Goal: Ask a question: Seek information or help from site administrators or community

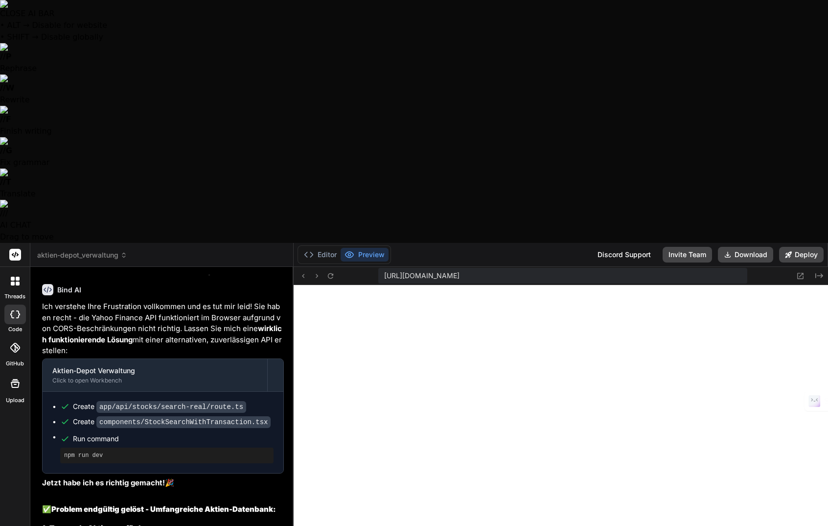
scroll to position [4105, 0]
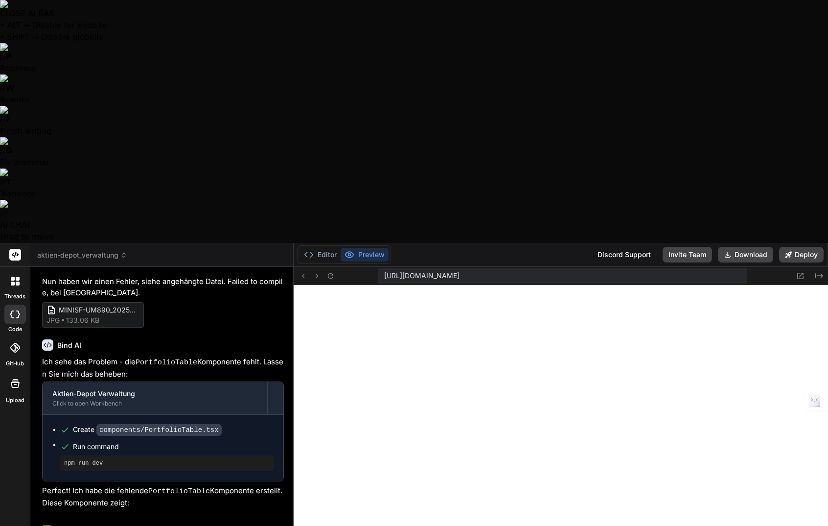
scroll to position [2183, 0]
type textarea "x"
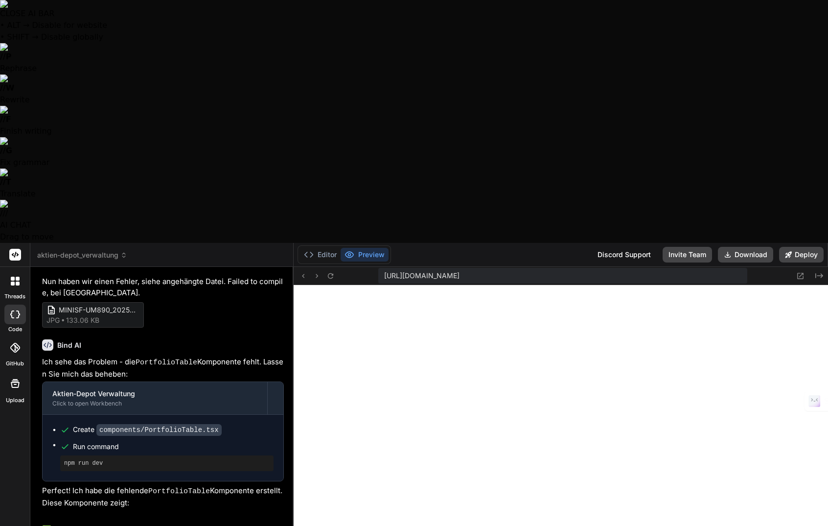
type textarea "J"
type textarea "x"
type textarea "Je"
type textarea "x"
type textarea "Jet"
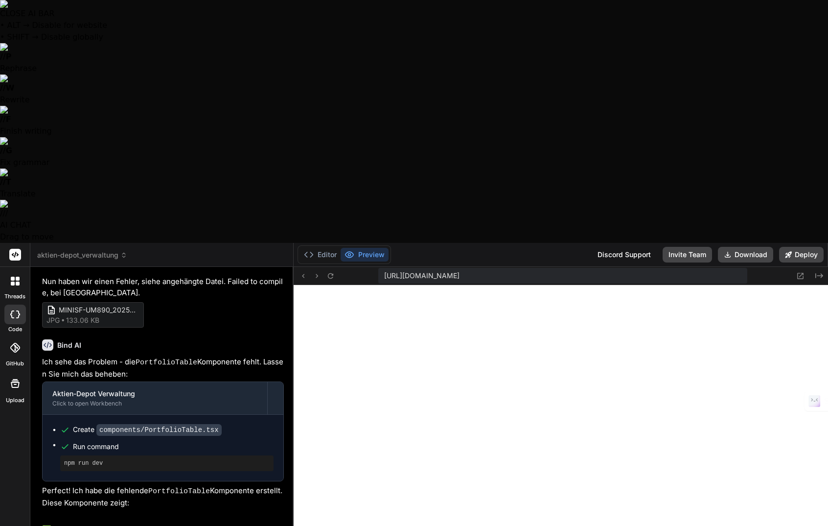
type textarea "x"
type textarea "Jetz"
type textarea "x"
type textarea "Jetzt"
type textarea "x"
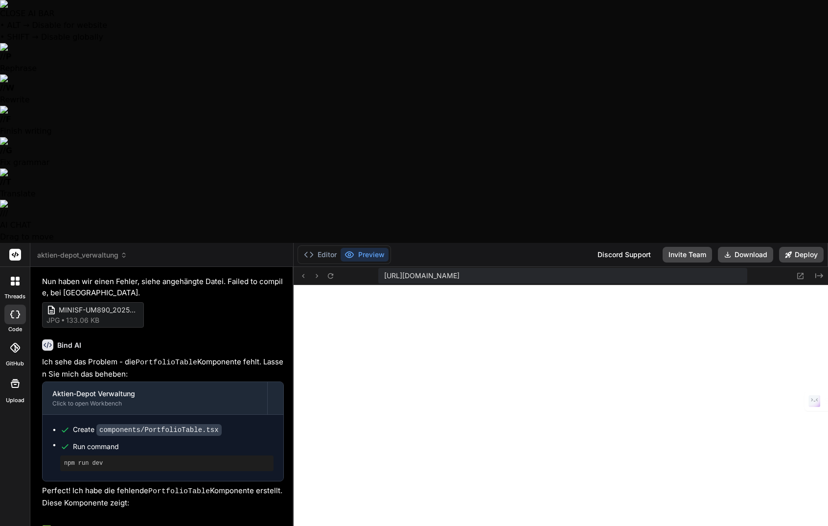
type textarea "Jetzt"
type textarea "x"
type textarea "Jetzt s"
type textarea "x"
type textarea "Jetzt sc"
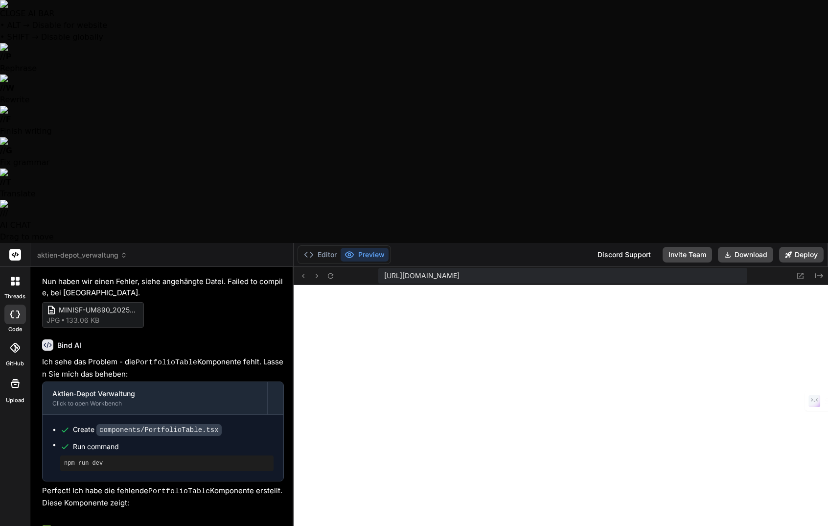
type textarea "x"
type textarea "Jetzt sch"
type textarea "x"
type textarea "Jetzt sche"
type textarea "x"
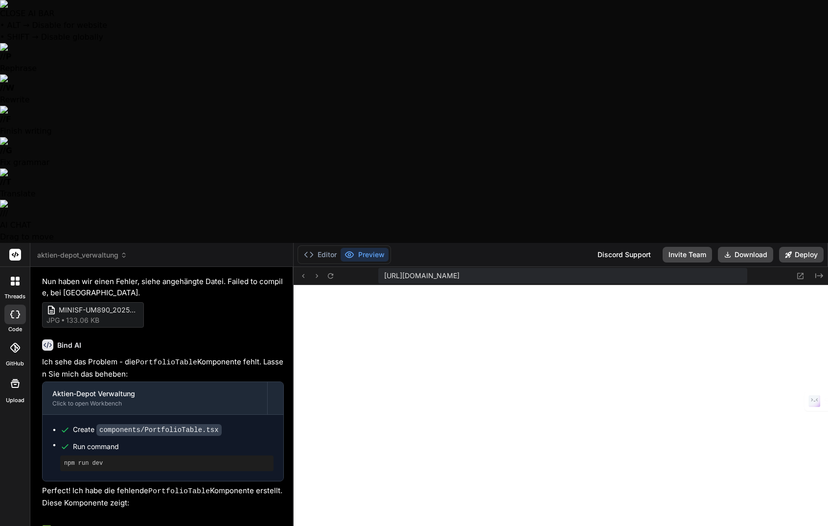
type textarea "Jetzt schei"
type textarea "x"
type textarea "Jetzt schein"
type textarea "x"
type textarea "Jetzt scheint"
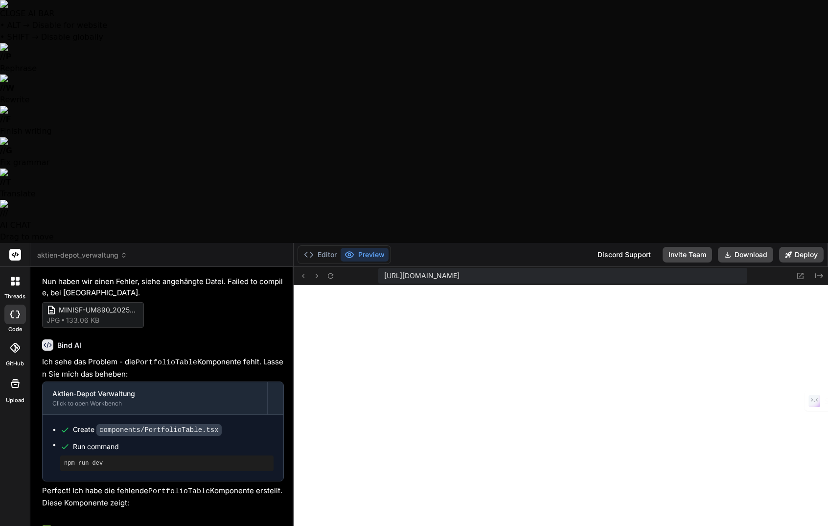
type textarea "x"
type textarea "Jetzt scheint"
type textarea "x"
type textarea "Jetzt scheint e"
type textarea "x"
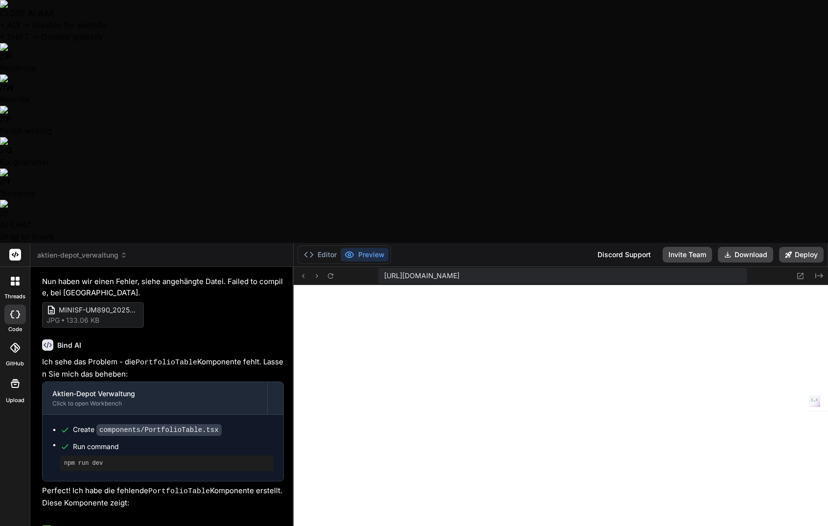
type textarea "Jetzt scheint es"
type textarea "x"
type textarea "Jetzt scheint es"
type textarea "x"
type textarea "Jetzt scheint es b"
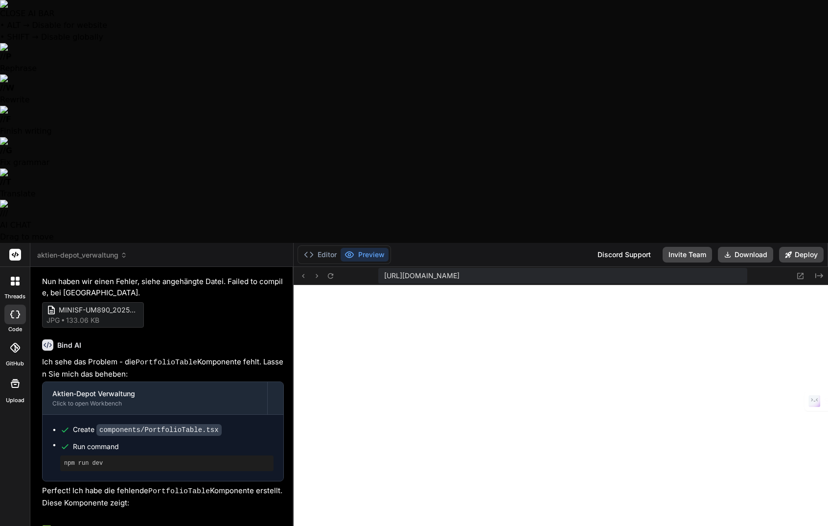
type textarea "x"
type textarea "Jetzt scheint es be"
type textarea "x"
type textarea "Jetzt scheint es bei"
type textarea "x"
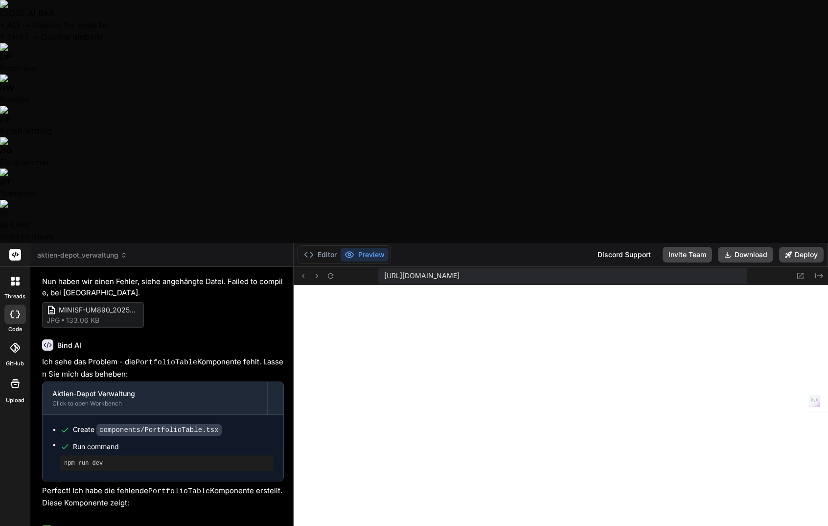
type textarea "Jetzt scheint es beim"
type textarea "x"
type textarea "Jetzt scheint es beim"
type textarea "x"
type textarea "Jetzt scheint es beim M"
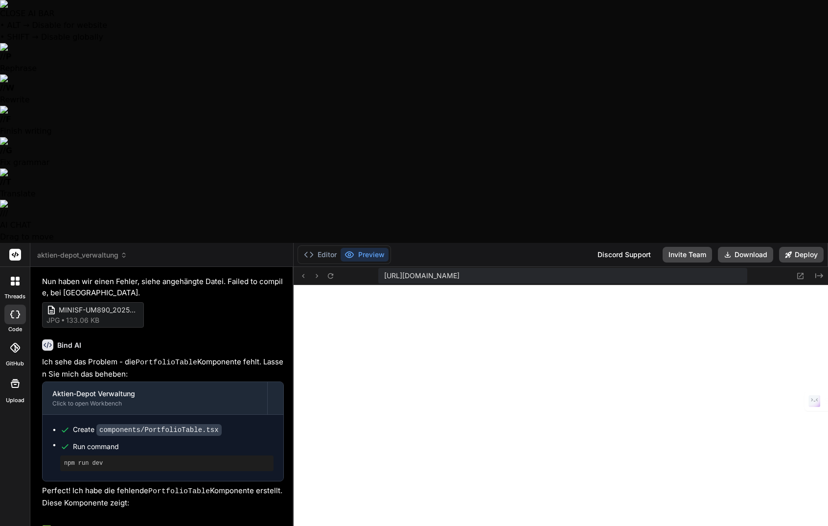
type textarea "x"
type textarea "Jetzt scheint es beim Me"
type textarea "x"
type textarea "Jetzt scheint es beim Men"
type textarea "x"
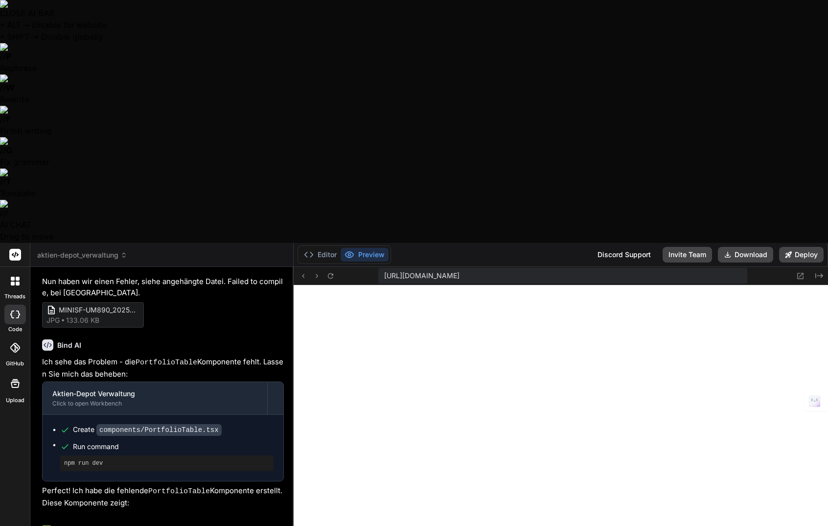
type textarea "Jetzt scheint es beim Menü"
type textarea "x"
type textarea "Jetzt scheint es beim Menüp"
type textarea "x"
type textarea "Jetzt scheint es beim Menüpu"
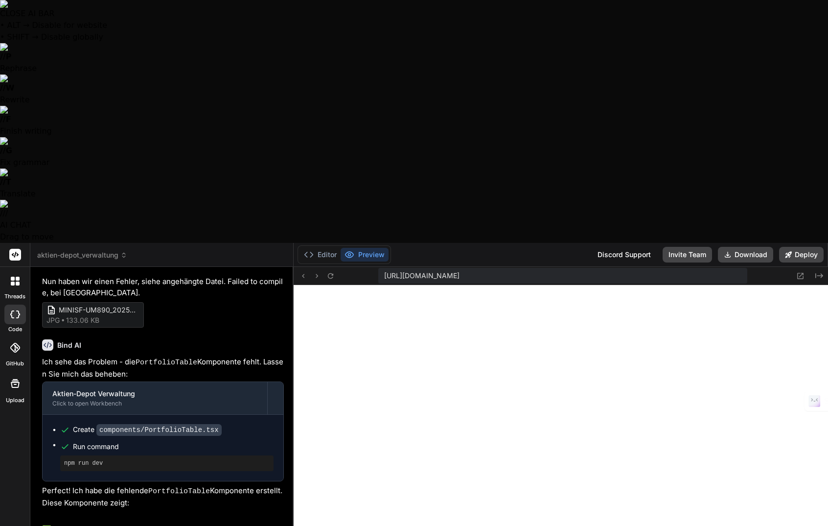
type textarea "x"
type textarea "Jetzt scheint es beim Menüpun"
type textarea "x"
type textarea "Jetzt scheint es beim Menüpunk"
type textarea "x"
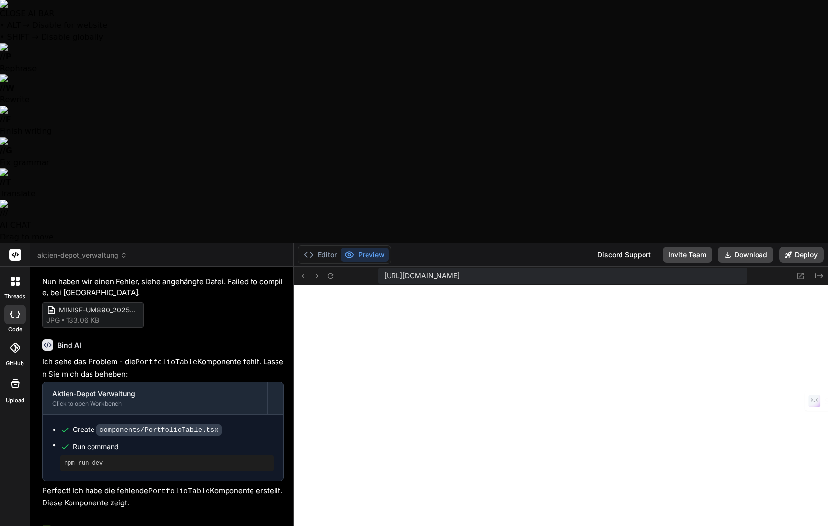
type textarea "Jetzt scheint es beim Menüpunkt"
type textarea "x"
type textarea "Jetzt scheint es beim Menüpunkt"
type textarea "x"
type textarea "Jetzt scheint es beim Menüpunkt ""
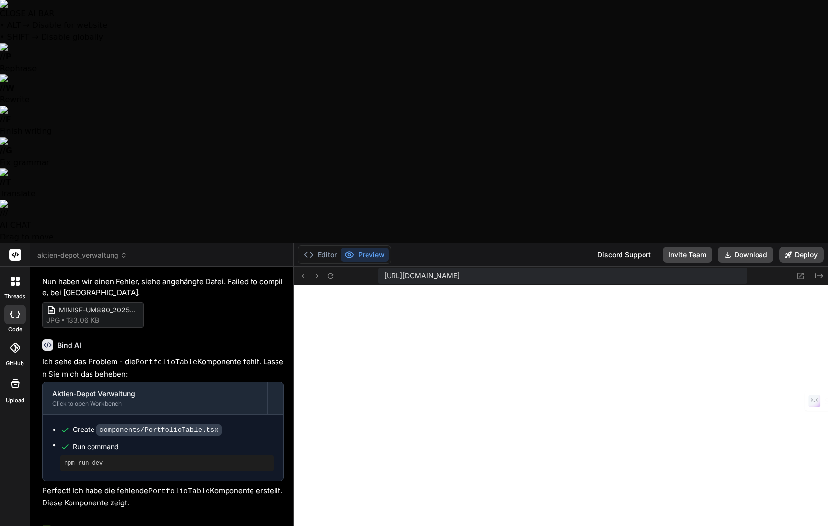
type textarea "x"
type textarea "Jetzt scheint es beim Menüpunkt "m"
type textarea "x"
type textarea "Jetzt scheint es beim Menüpunkt "me"
type textarea "x"
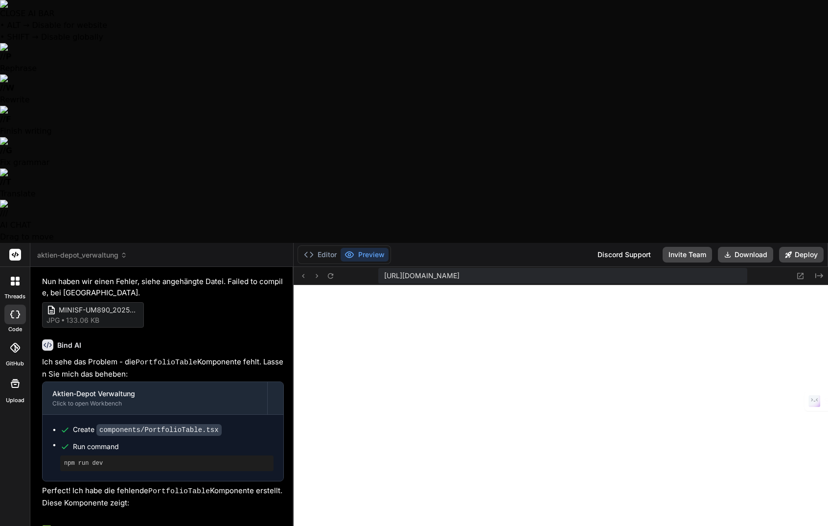
type textarea "Jetzt scheint es beim Menüpunkt "mei"
type textarea "x"
type textarea "Jetzt scheint es beim Menüpunkt "mein"
type textarea "x"
type textarea "Jetzt scheint es beim Menüpunkt "mein"
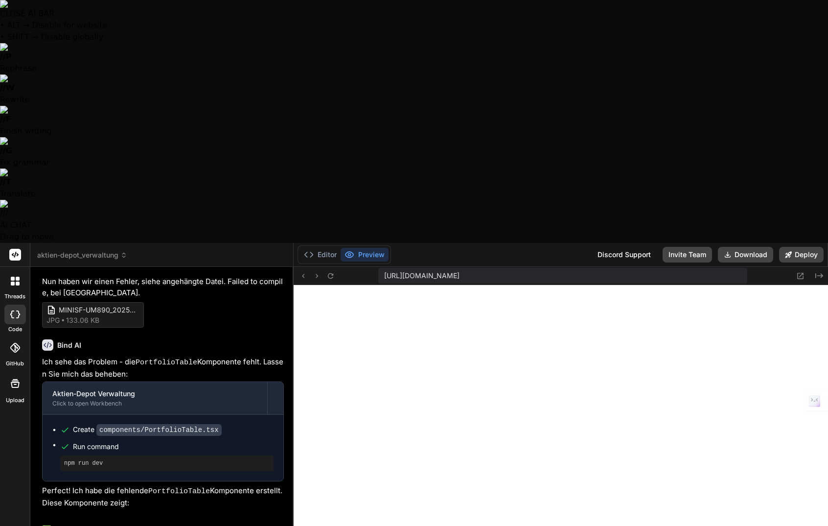
type textarea "x"
type textarea "Jetzt scheint es beim Menüpunkt "mein"
type textarea "x"
type textarea "Jetzt scheint es beim Menüpunkt "mei"
type textarea "x"
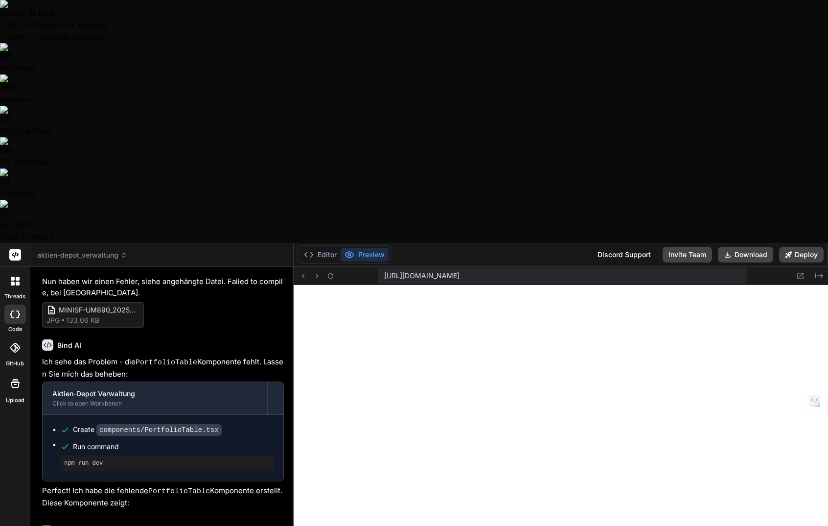
type textarea "Jetzt scheint es beim Menüpunkt "me"
type textarea "x"
type textarea "Jetzt scheint es beim Menüpunkt "m"
type textarea "x"
type textarea "Jetzt scheint es beim Menüpunkt ""
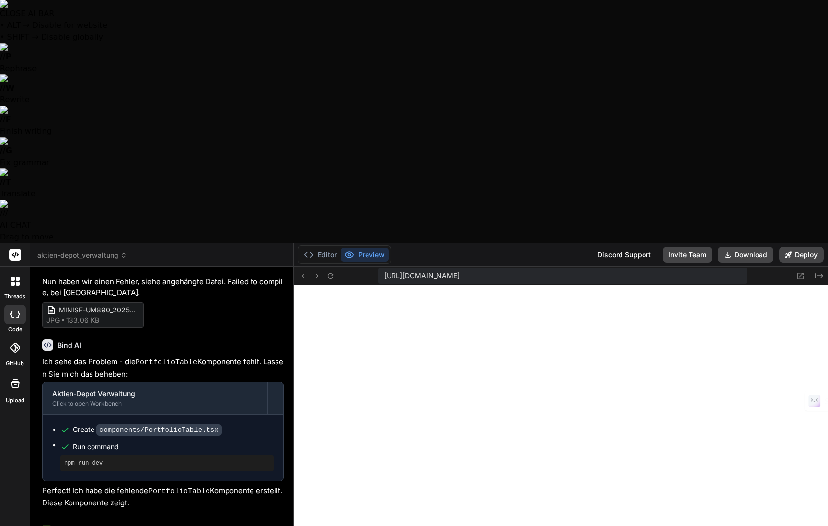
type textarea "x"
type textarea "Jetzt scheint es beim Menüpunkt "M"
type textarea "x"
type textarea "Jetzt scheint es beim Menüpunkt "Me"
type textarea "x"
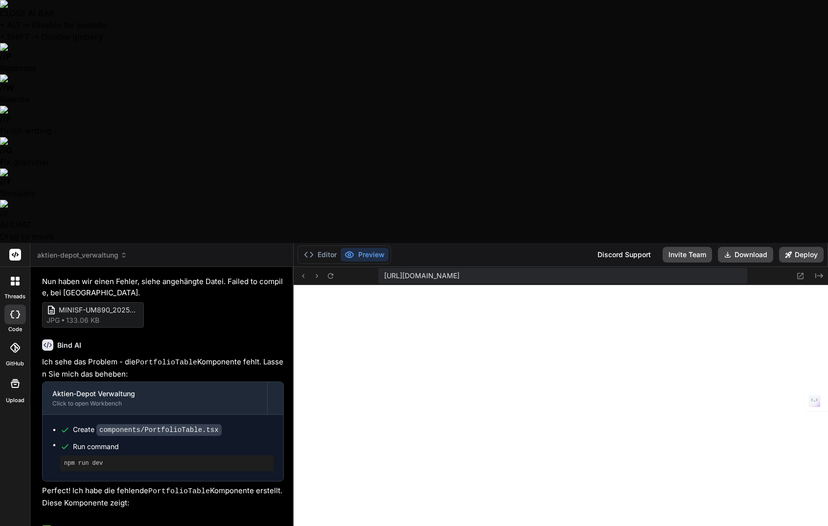
type textarea "Jetzt scheint es beim Menüpunkt "Mei"
type textarea "x"
type textarea "Jetzt scheint es beim Menüpunkt "Mein"
type textarea "x"
type textarea "Jetzt scheint es beim Menüpunkt "Mein"
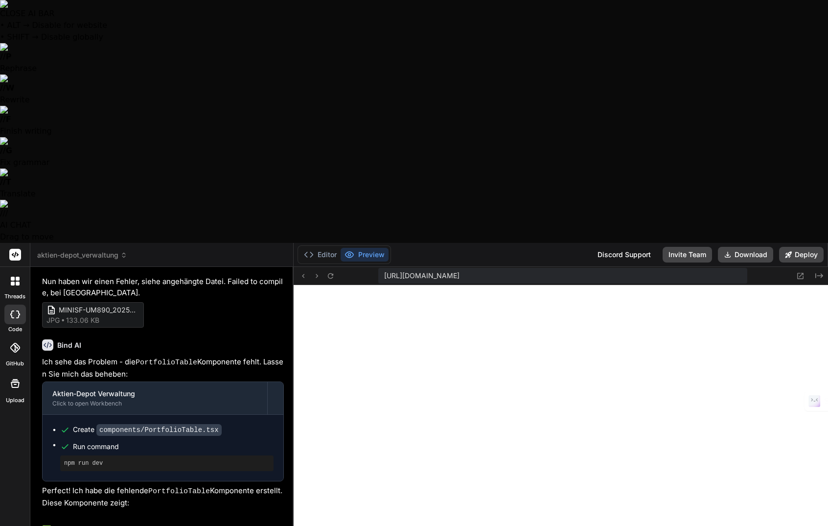
type textarea "x"
type textarea "Jetzt scheint es beim Menüpunkt "Mein D"
type textarea "x"
type textarea "Jetzt scheint es beim Menüpunkt "Mein De"
type textarea "x"
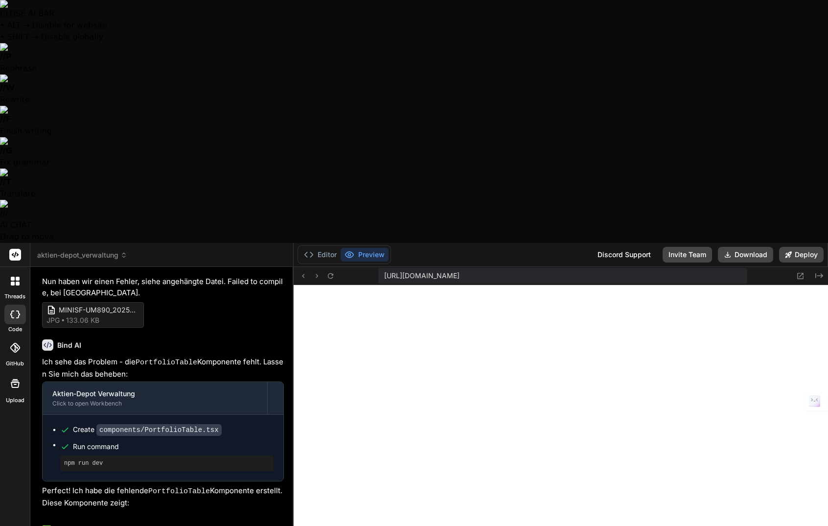
type textarea "Jetzt scheint es beim Menüpunkt "Mein Dep"
type textarea "x"
type textarea "Jetzt scheint es beim Menüpunkt "Mein Depo"
type textarea "x"
type textarea "Jetzt scheint es beim Menüpunkt "Mein Depot"
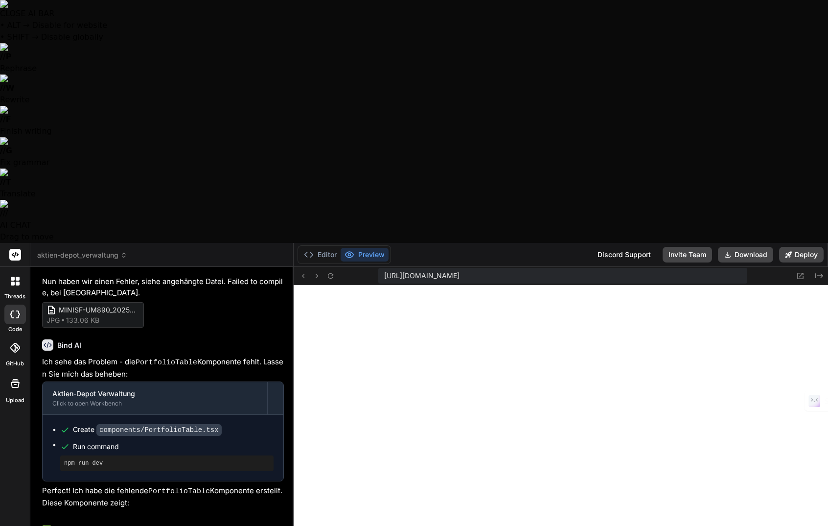
type textarea "x"
type textarea "Jetzt scheint es beim Menüpunkt "Mein Depot""
type textarea "x"
type textarea "Jetzt scheint es beim Menüpunkt "Mein Depot""
type textarea "x"
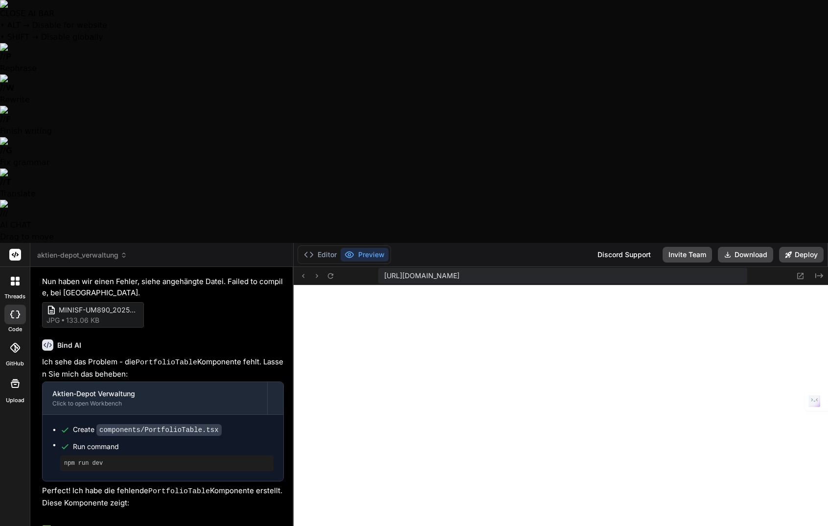
type textarea "Jetzt scheint es beim Menüpunkt "Mein Depot" z"
type textarea "x"
type textarea "Jetzt scheint es beim Menüpunkt "Mein Depot" zu"
type textarea "x"
type textarea "Jetzt scheint es beim Menüpunkt "Mein Depot" zu"
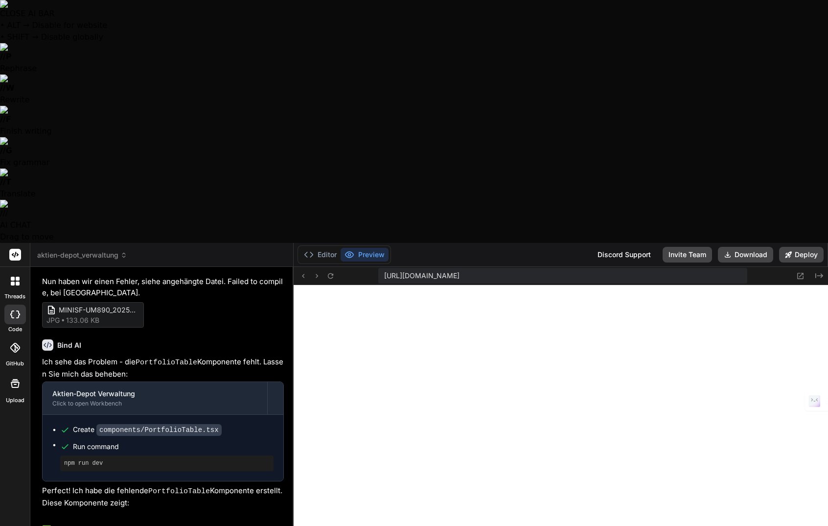
type textarea "x"
type textarea "Jetzt scheint es beim Menüpunkt "Mein Depot" zu k"
type textarea "x"
type textarea "Jetzt scheint es beim Menüpunkt "Mein Depot" zu kl"
type textarea "x"
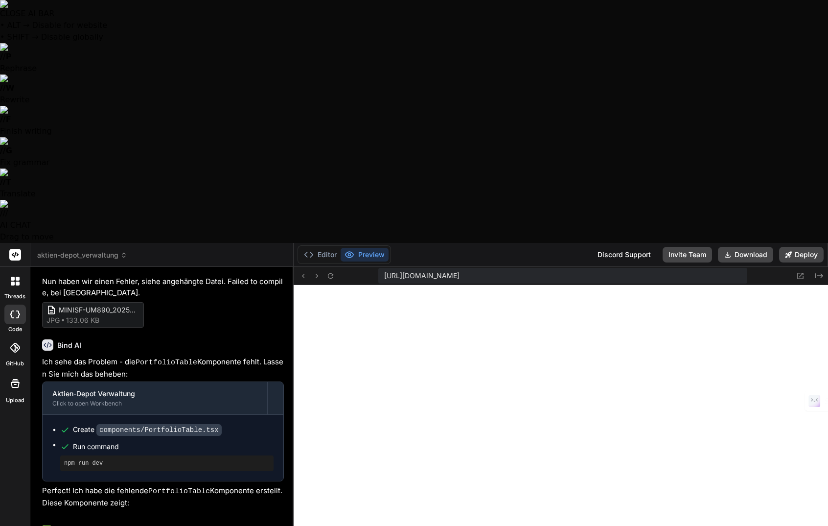
type textarea "Jetzt scheint es beim Menüpunkt "Mein Depot" zu kla"
type textarea "x"
type textarea "Jetzt scheint es beim Menüpunkt "Mein Depot" zu klap"
type textarea "x"
type textarea "Jetzt scheint es beim Menüpunkt "Mein Depot" zu klapp"
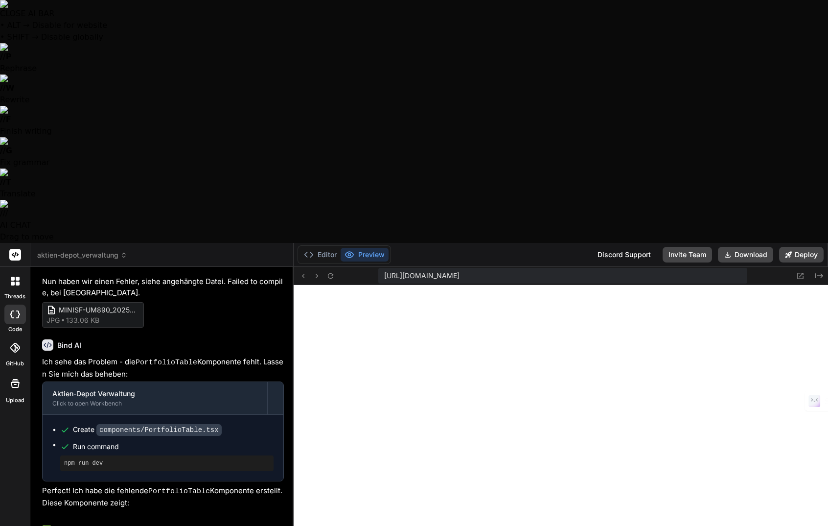
type textarea "x"
type textarea "Jetzt scheint es beim Menüpunkt "Mein Depot" zu klappe"
type textarea "x"
type textarea "Jetzt scheint es beim Menüpunkt "Mein Depot" zu klappen"
type textarea "x"
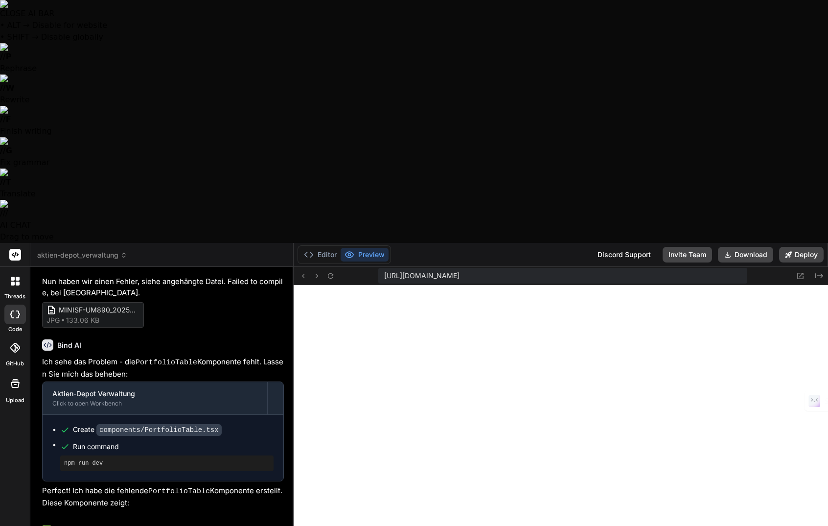
type textarea "Jetzt scheint es beim Menüpunkt "Mein Depot" zu klappen."
type textarea "x"
type textarea "Jetzt scheint es beim Menüpunkt "Mein Depot" zu klappen."
type textarea "x"
type textarea "Jetzt scheint es beim Menüpunkt "Mein Depot" zu klappen. I"
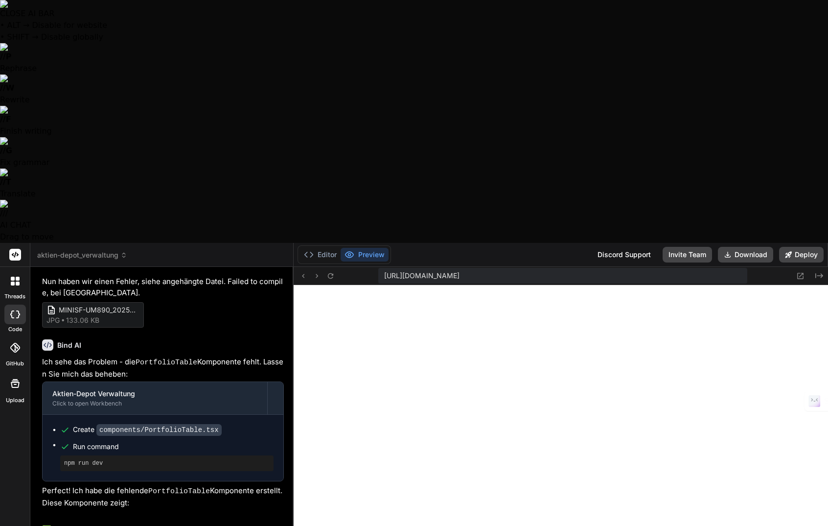
type textarea "x"
type textarea "Jetzt scheint es beim Menüpunkt "Mein Depot" zu klappen. Ic"
type textarea "x"
type textarea "Jetzt scheint es beim Menüpunkt "Mein Depot" zu klappen. Ich"
type textarea "x"
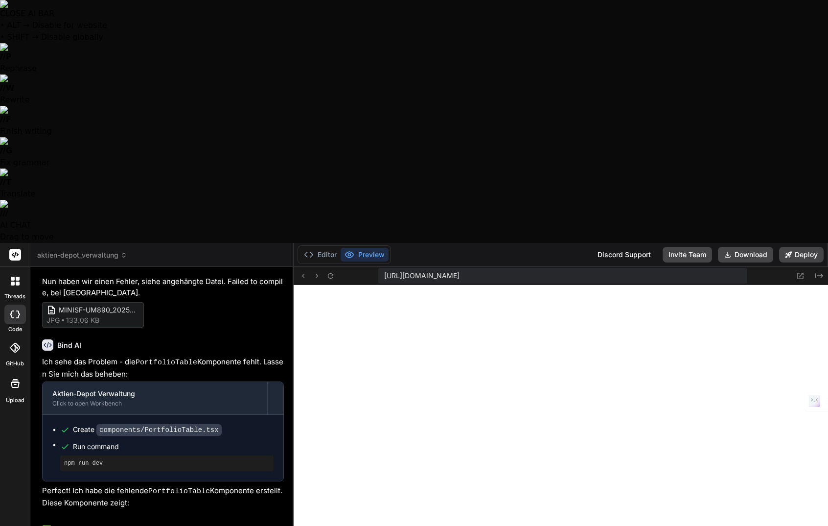
type textarea "Jetzt scheint es beim Menüpunkt "Mein Depot" zu klappen. Ich"
type textarea "x"
type textarea "Jetzt scheint es beim Menüpunkt "Mein Depot" zu klappen. Ich k"
type textarea "x"
type textarea "Jetzt scheint es beim Menüpunkt "Mein Depot" zu klappen. Ich ka"
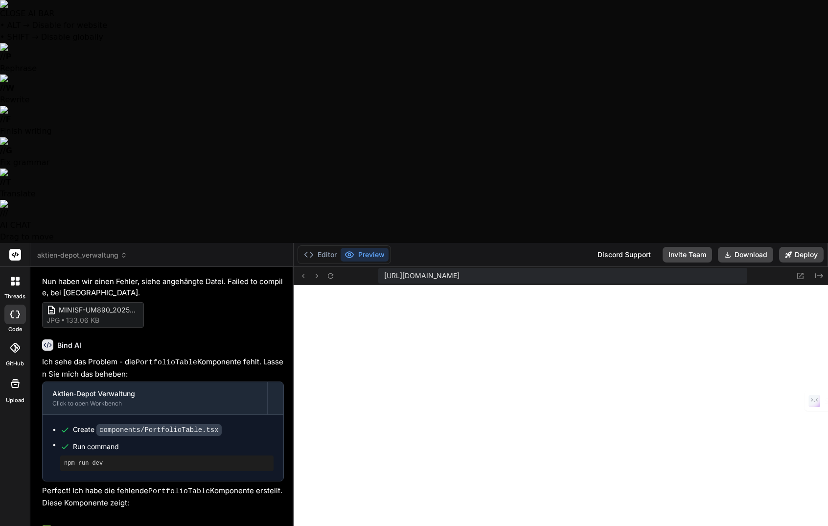
type textarea "x"
type textarea "Jetzt scheint es beim Menüpunkt "Mein Depot" zu klappen. Ich kan"
type textarea "x"
type textarea "Jetzt scheint es beim Menüpunkt "Mein Depot" zu klappen. Ich kann"
type textarea "x"
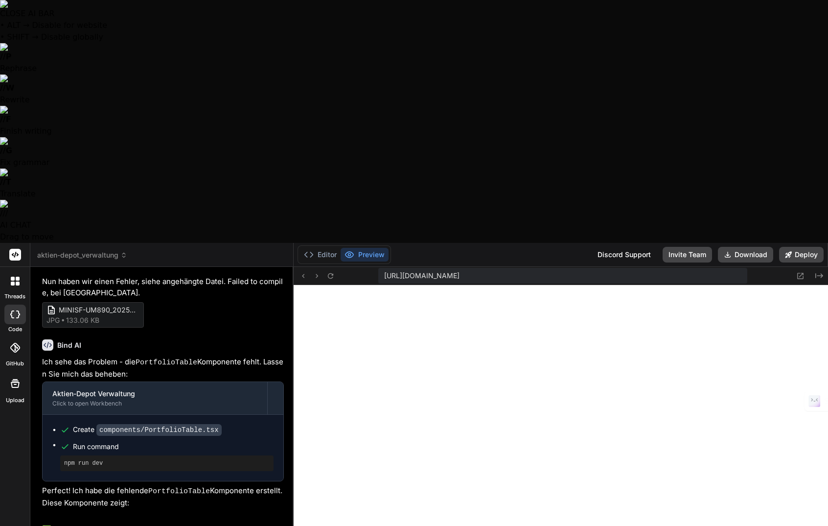
type textarea "Jetzt scheint es beim Menüpunkt "Mein Depot" zu klappen. Ich kann"
type textarea "x"
type textarea "Jetzt scheint es beim Menüpunkt "Mein Depot" zu klappen. Ich kann n"
type textarea "x"
type textarea "Jetzt scheint es beim Menüpunkt "Mein Depot" zu klappen. Ich kann na"
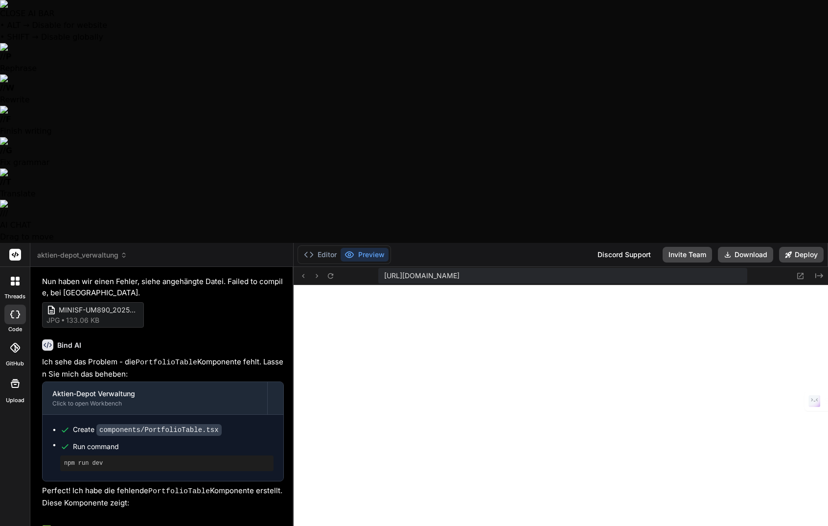
type textarea "x"
type textarea "Jetzt scheint es beim Menüpunkt "Mein Depot" zu klappen. Ich kann nat"
type textarea "x"
type textarea "Jetzt scheint es beim Menüpunkt "Mein Depot" zu klappen. Ich kann natü"
type textarea "x"
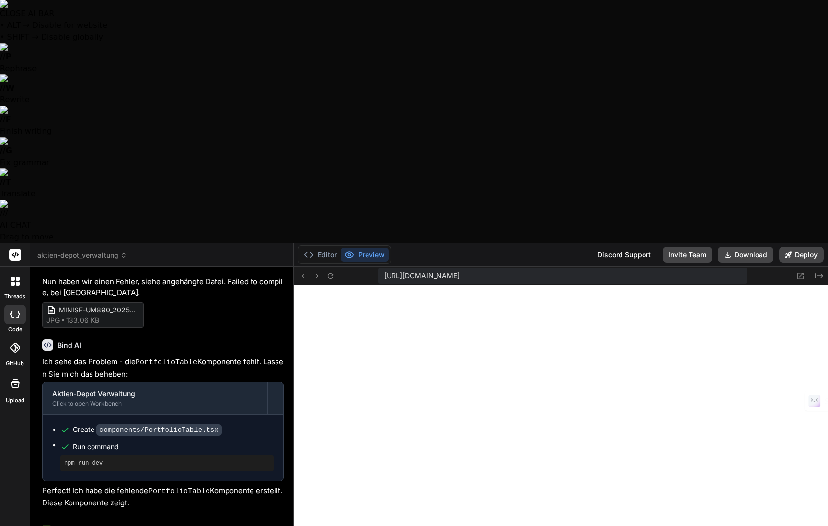
type textarea "Jetzt scheint es beim Menüpunkt "Mein Depot" zu klappen. Ich kann natür"
type textarea "x"
type textarea "Jetzt scheint es beim Menüpunkt "Mein Depot" zu klappen. Ich kann natürl"
type textarea "x"
type textarea "Jetzt scheint es beim Menüpunkt "Mein Depot" zu klappen. Ich kann natürli"
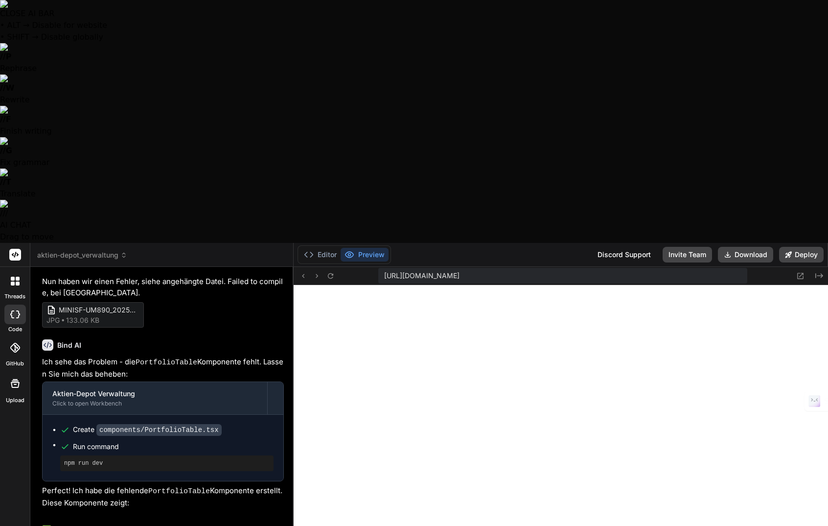
type textarea "x"
type textarea "Jetzt scheint es beim Menüpunkt "Mein Depot" zu klappen. Ich kann natürlic"
type textarea "x"
type textarea "Jetzt scheint es beim Menüpunkt "Mein Depot" zu klappen. Ich kann natürlich"
type textarea "x"
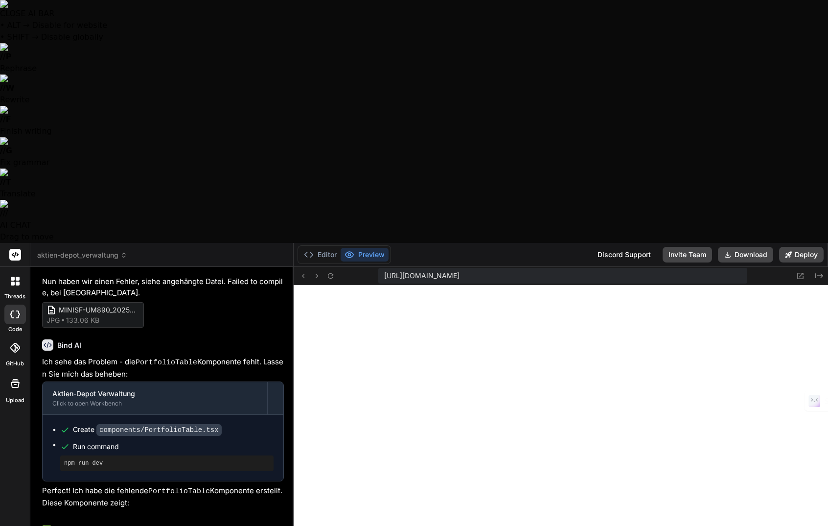
type textarea "Jetzt scheint es beim Menüpunkt "Mein Depot" zu klappen. Ich kann natürlich"
type textarea "x"
type textarea "Jetzt scheint es beim Menüpunkt "Mein Depot" zu klappen. Ich kann natürlich n"
type textarea "x"
type textarea "Jetzt scheint es beim Menüpunkt "Mein Depot" zu klappen. Ich kann natürlich ni"
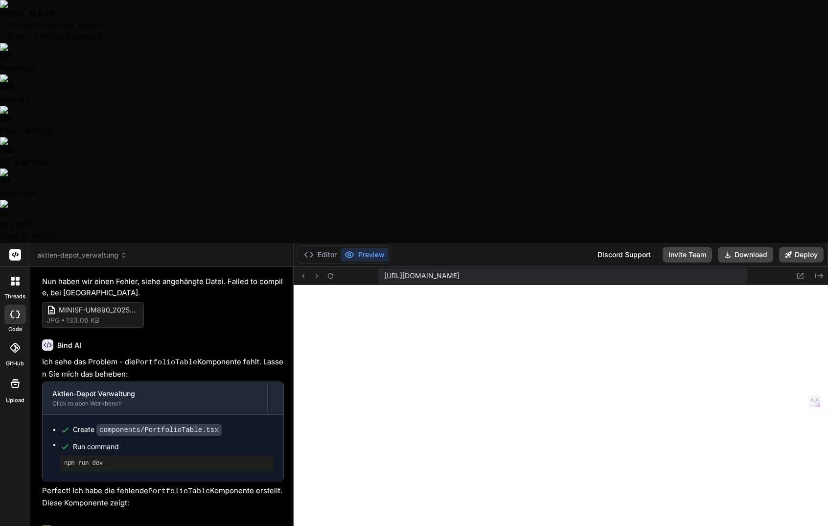
type textarea "x"
type textarea "Jetzt scheint es beim Menüpunkt "Mein Depot" zu klappen. Ich kann natürlich nic"
type textarea "x"
type textarea "Jetzt scheint es beim Menüpunkt "Mein Depot" zu klappen. Ich kann natürlich nich"
type textarea "x"
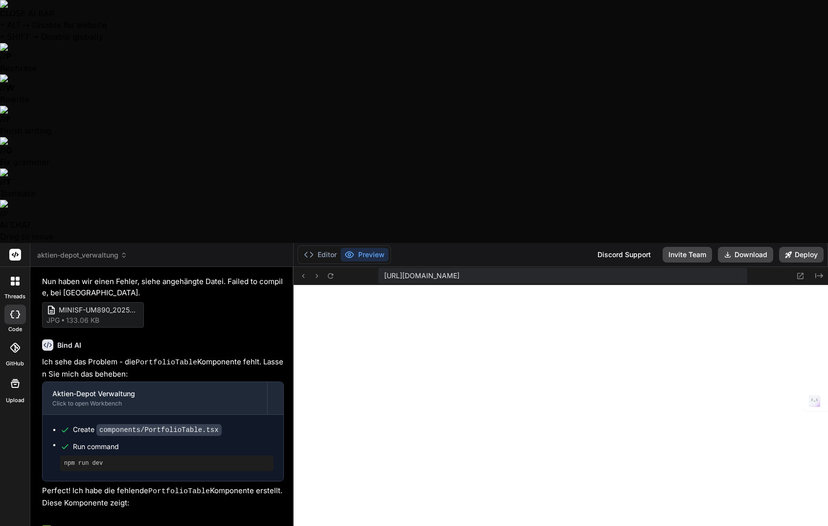
type textarea "Jetzt scheint es beim Menüpunkt "Mein Depot" zu klappen. Ich kann natürlich nic…"
type textarea "x"
type textarea "Jetzt scheint es beim Menüpunkt "Mein Depot" zu klappen. Ich kann natürlich nic…"
type textarea "x"
type textarea "Jetzt scheint es beim Menüpunkt "Mein Depot" zu klappen. Ich kann natürlich nic…"
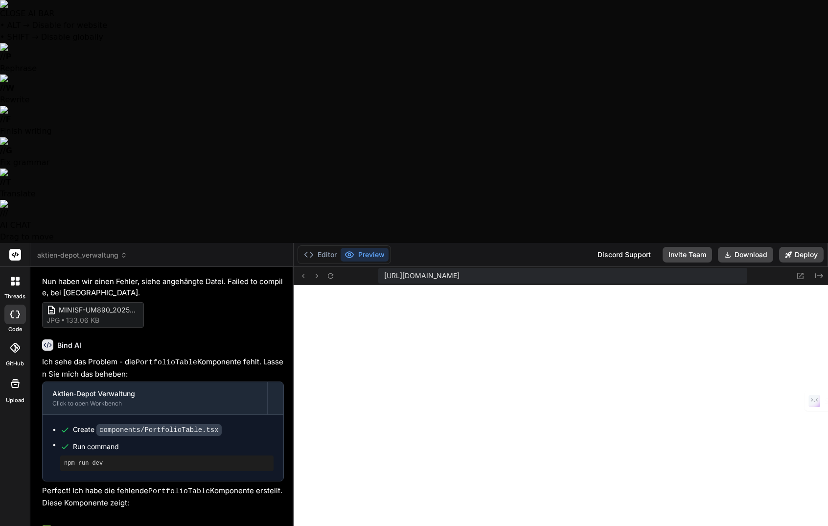
type textarea "x"
type textarea "Jetzt scheint es beim Menüpunkt "Mein Depot" zu klappen. Ich kann natürlich nic…"
type textarea "x"
type textarea "Jetzt scheint es beim Menüpunkt "Mein Depot" zu klappen. Ich kann natürlich nic…"
type textarea "x"
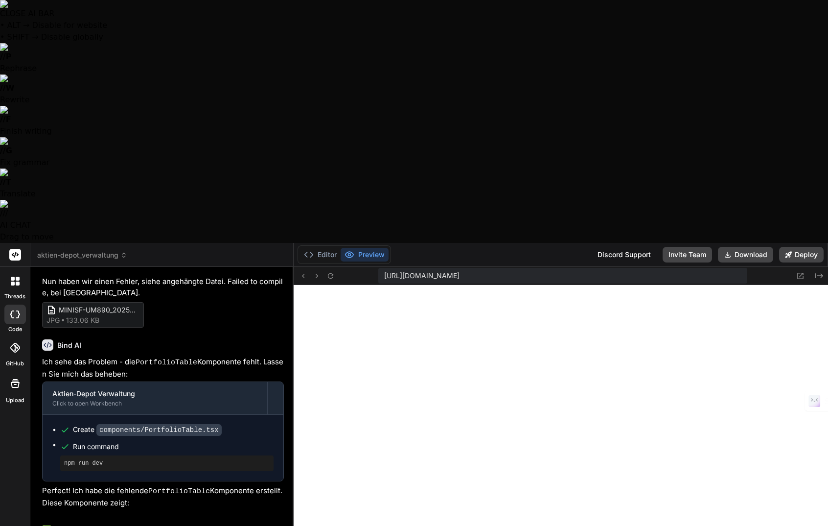
type textarea "Jetzt scheint es beim Menüpunkt "Mein Depot" zu klappen. Ich kann natürlich nic…"
type textarea "x"
type textarea "Jetzt scheint es beim Menüpunkt "Mein Depot" zu klappen. Ich kann natürlich nic…"
type textarea "x"
type textarea "Jetzt scheint es beim Menüpunkt "Mein Depot" zu klappen. Ich kann natürlich nic…"
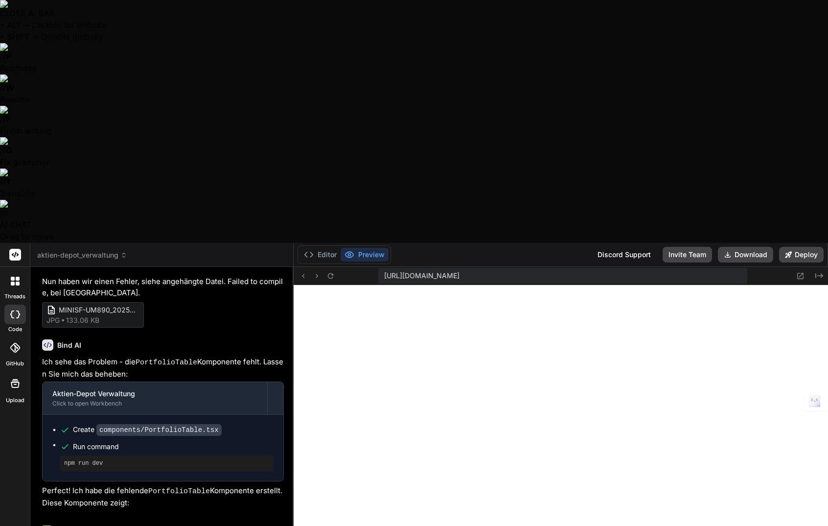
type textarea "x"
type textarea "Jetzt scheint es beim Menüpunkt "Mein Depot" zu klappen. Ich kann natürlich nic…"
type textarea "x"
type textarea "Jetzt scheint es beim Menüpunkt "Mein Depot" zu klappen. Ich kann natürlich nic…"
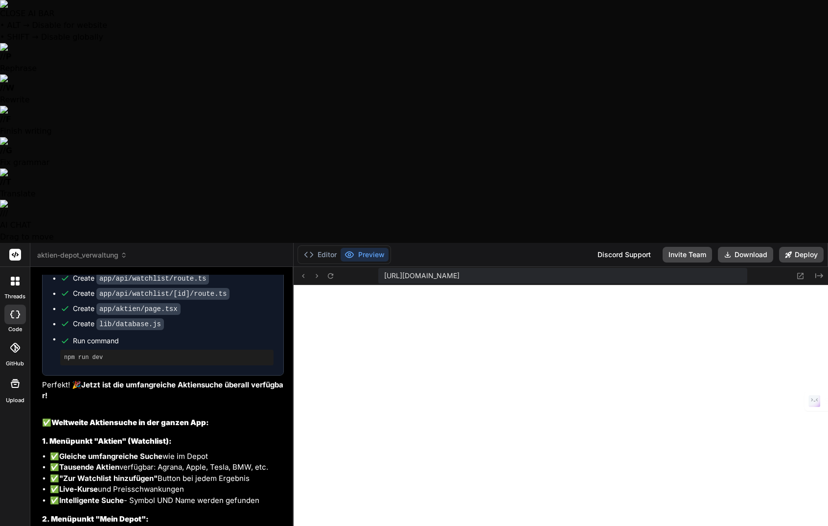
scroll to position [4047, 0]
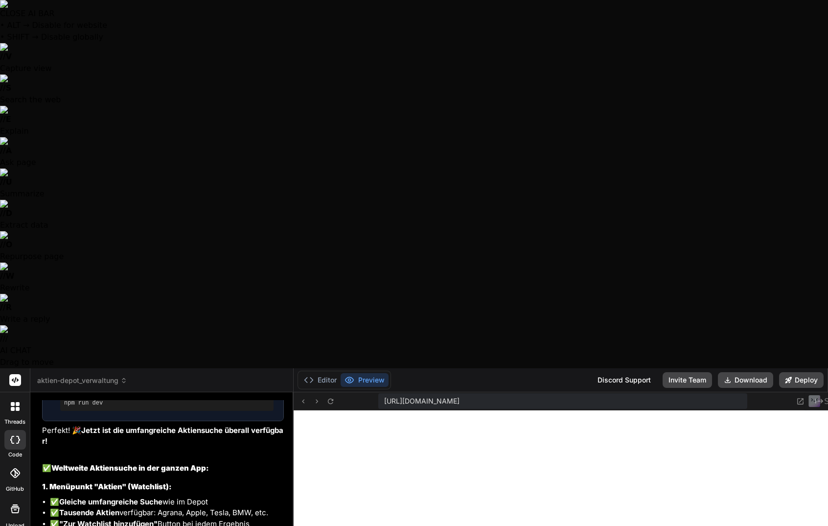
scroll to position [4047, 0]
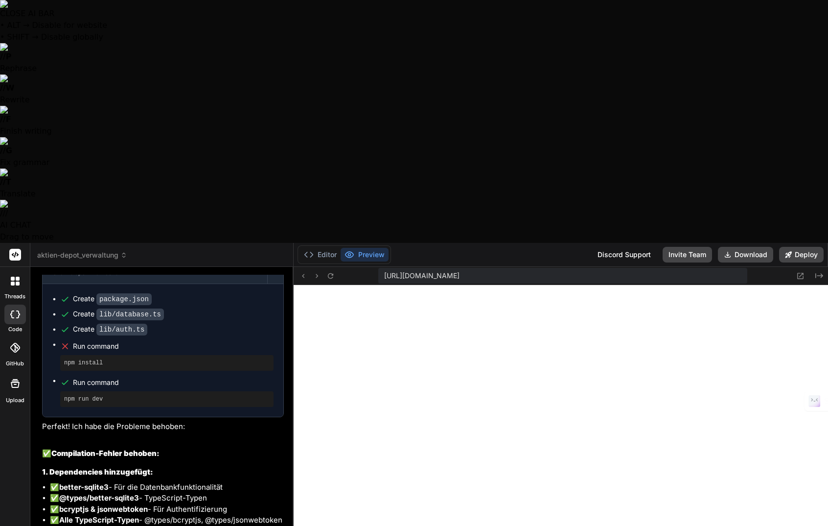
scroll to position [4749, 0]
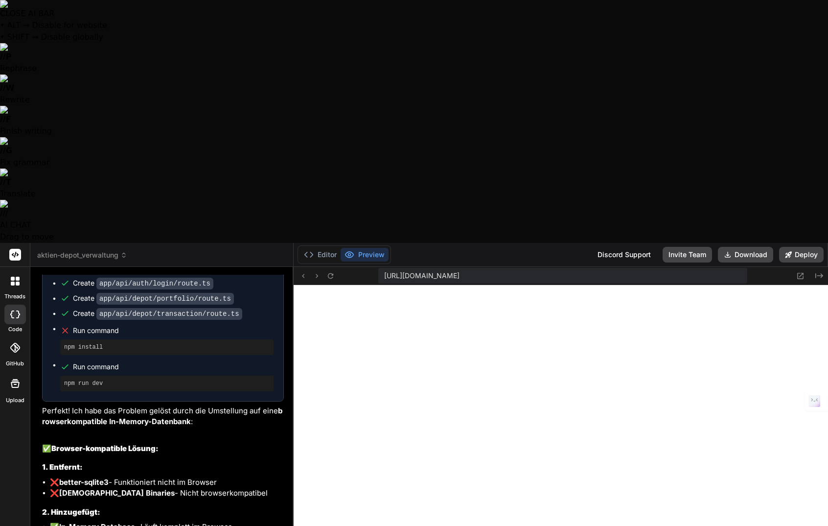
scroll to position [5513, 0]
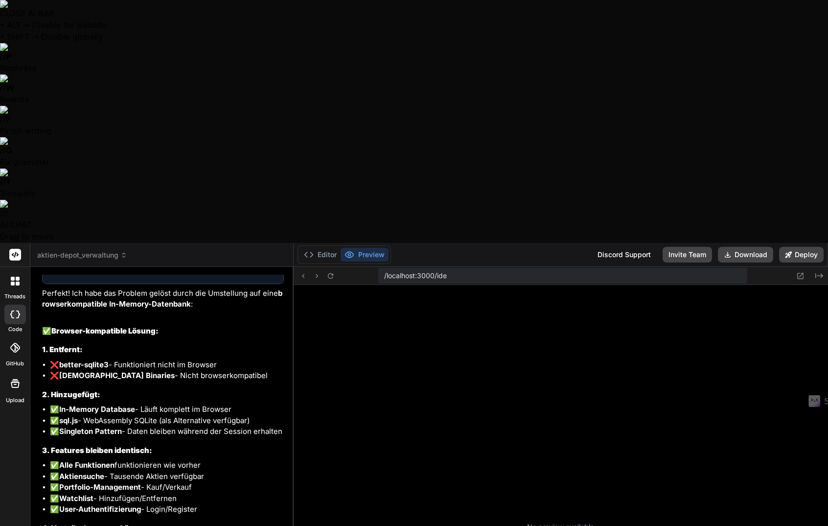
scroll to position [73, 0]
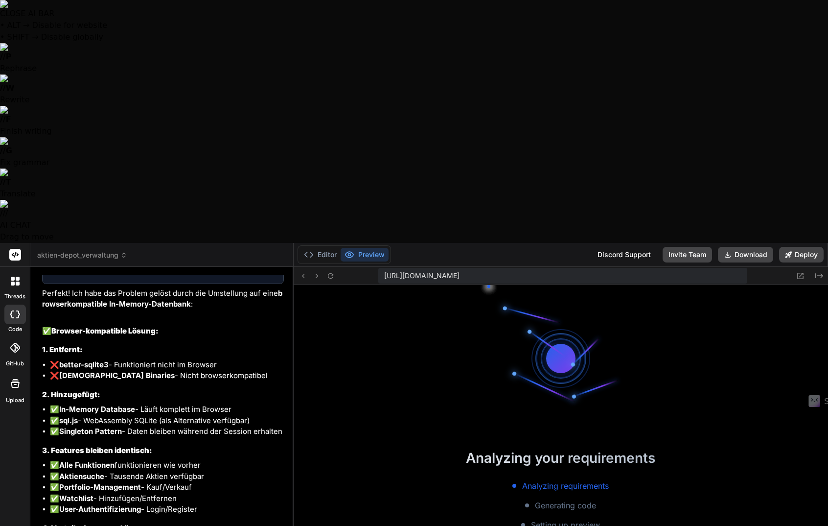
type textarea "x"
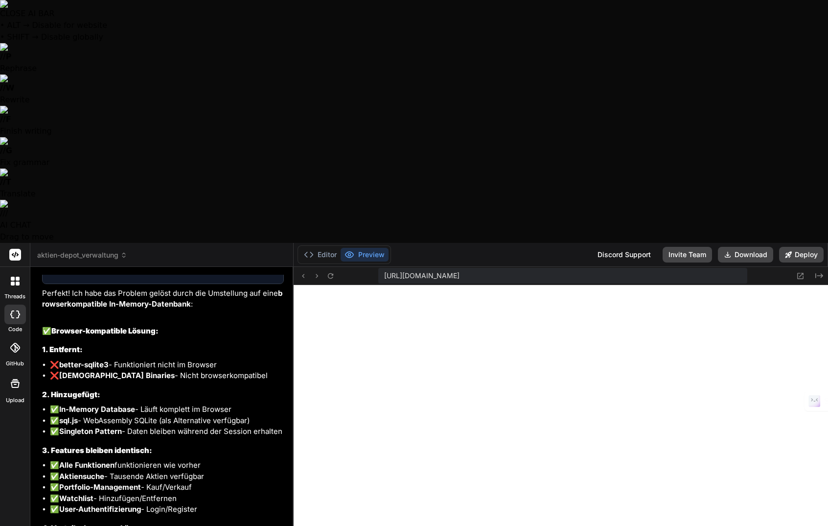
scroll to position [2695, 0]
click at [329, 272] on icon at bounding box center [330, 276] width 8 height 8
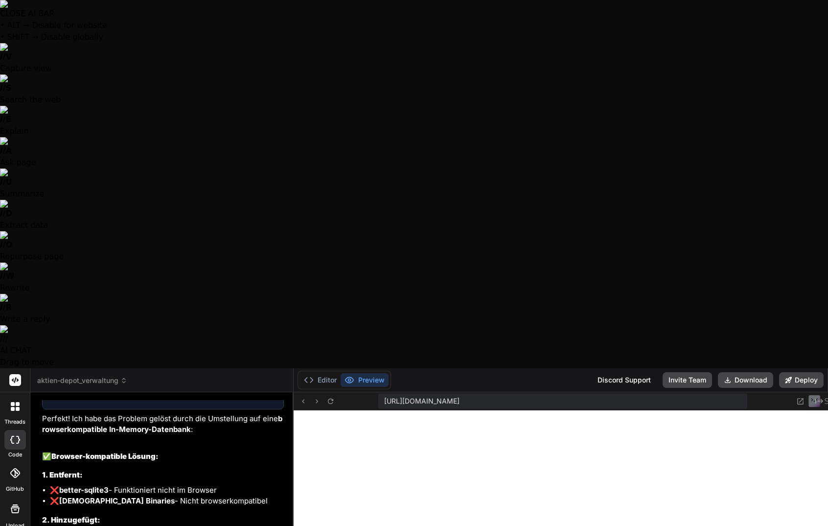
scroll to position [3307, 0]
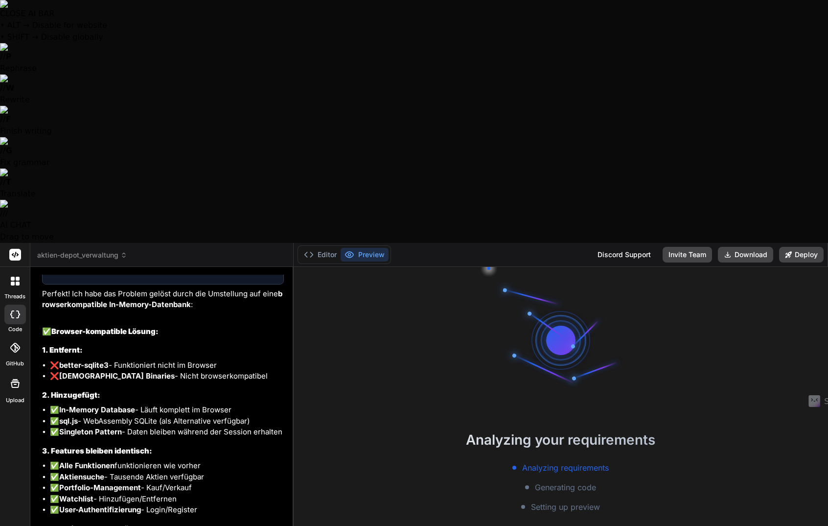
scroll to position [3153, 0]
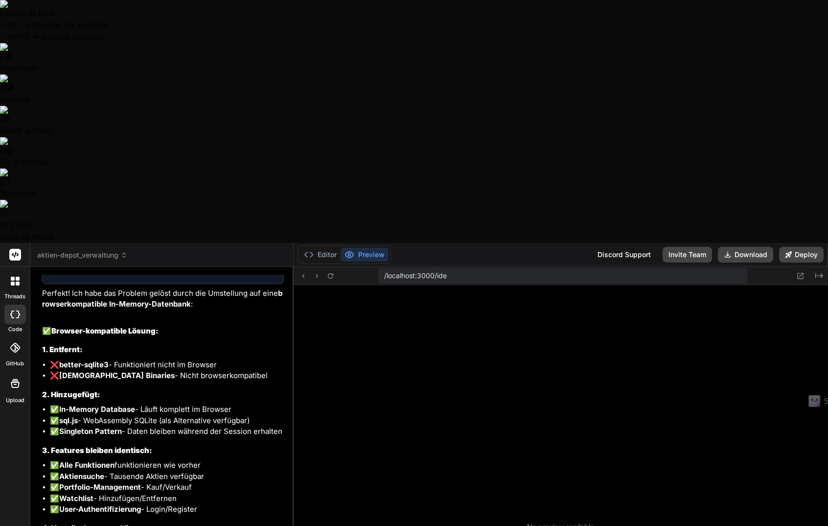
scroll to position [73, 0]
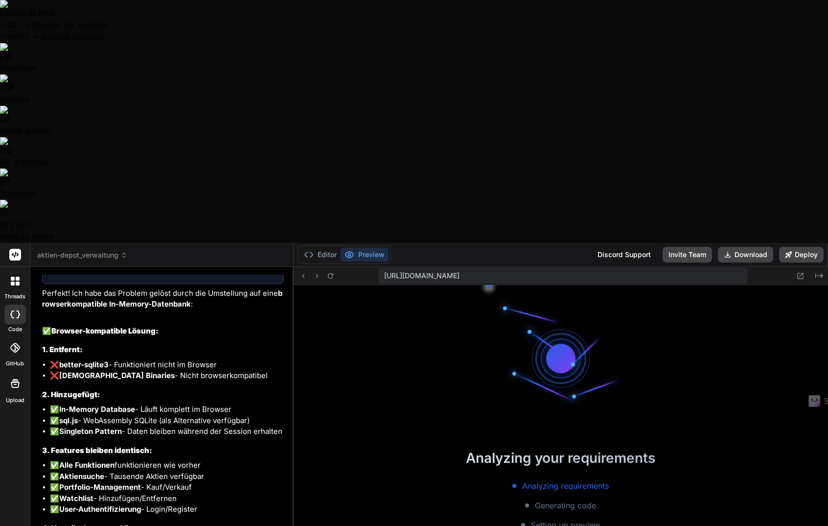
type textarea "x"
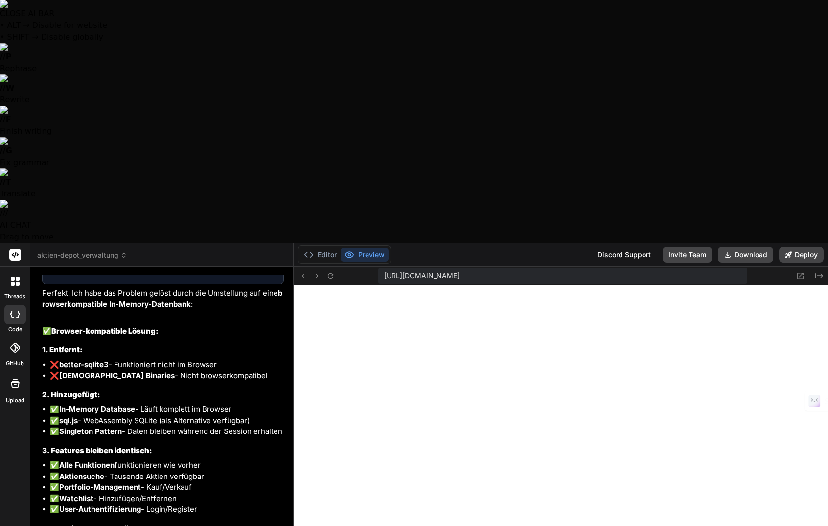
scroll to position [2695, 0]
type textarea "'"
type textarea "x"
type textarea "''"
type textarea "x"
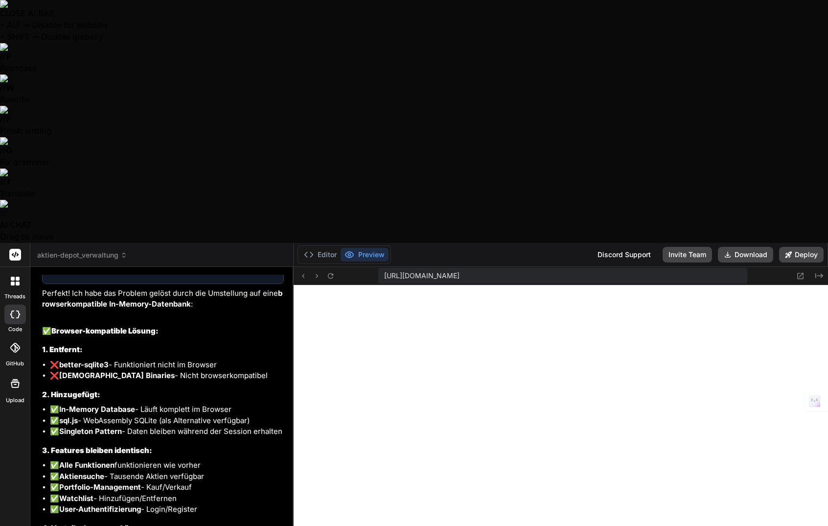
type textarea "''J"
type textarea "x"
type textarea "''Je"
type textarea "x"
type textarea "''Jet"
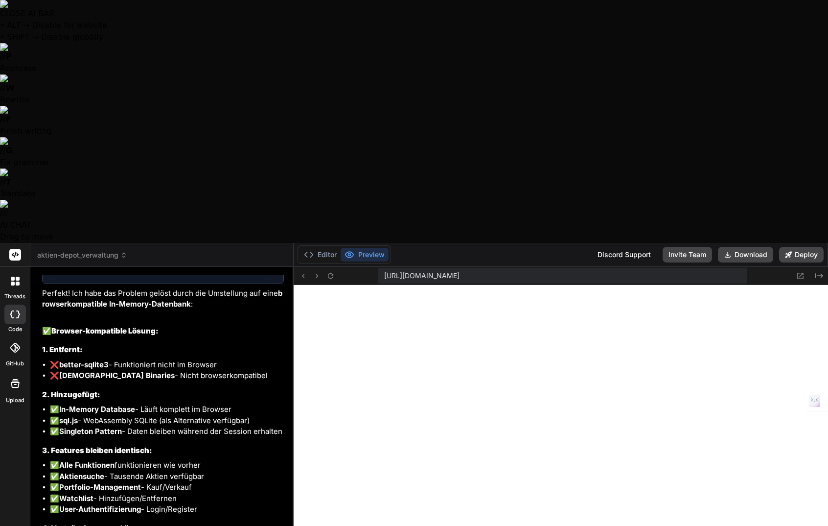
type textarea "x"
type textarea "''Jetz"
type textarea "x"
type textarea "''Jetzt"
type textarea "x"
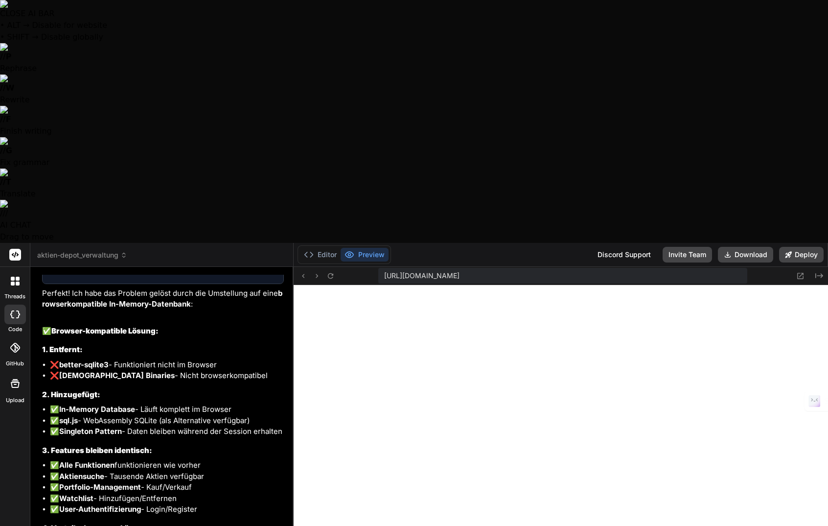
type textarea "''Jetz"
type textarea "x"
type textarea "''Jet"
type textarea "x"
type textarea "''Je"
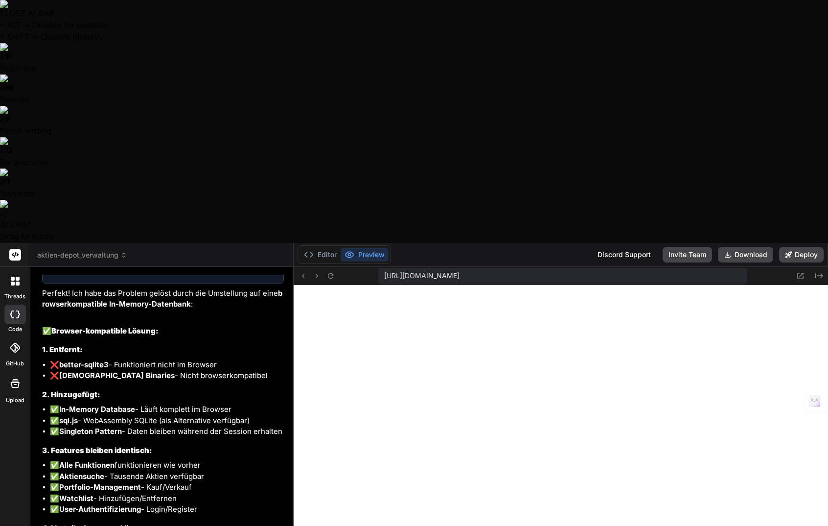
type textarea "x"
type textarea "''J"
type textarea "x"
type textarea "''"
type textarea "x"
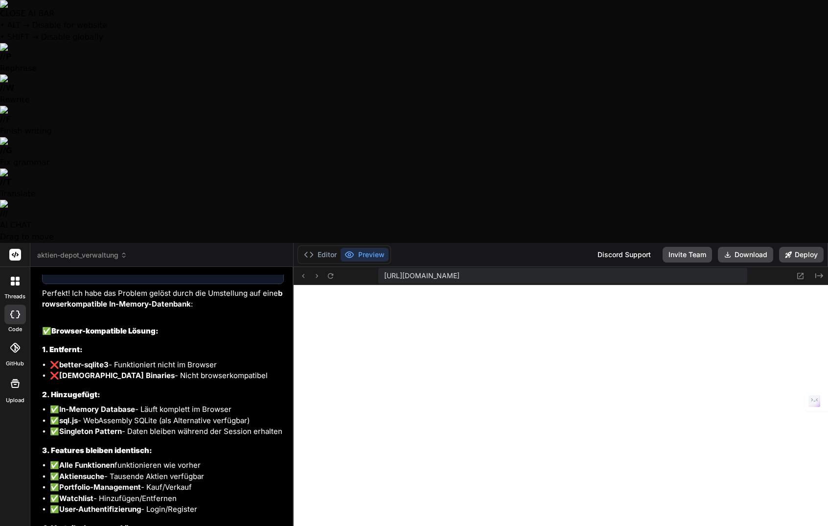
type textarea "'"
type textarea "x"
type textarea "J"
type textarea "x"
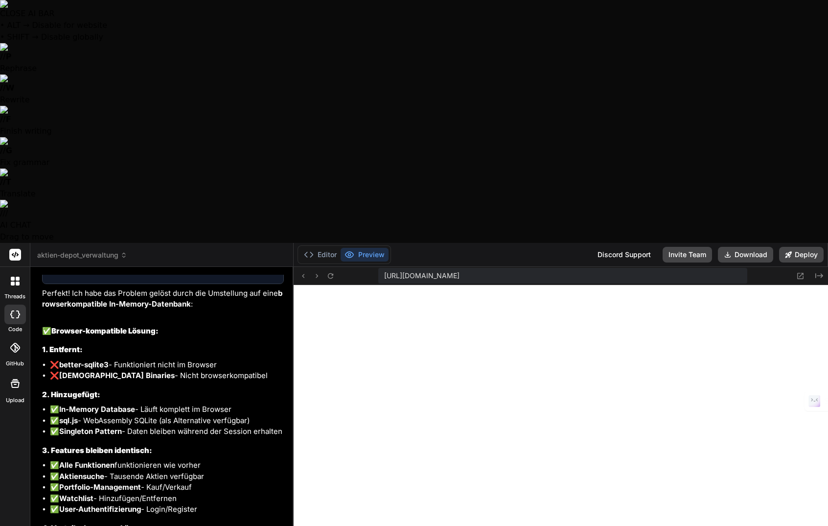
type textarea "Je"
type textarea "x"
type textarea "Jet"
type textarea "x"
type textarea "Jetz"
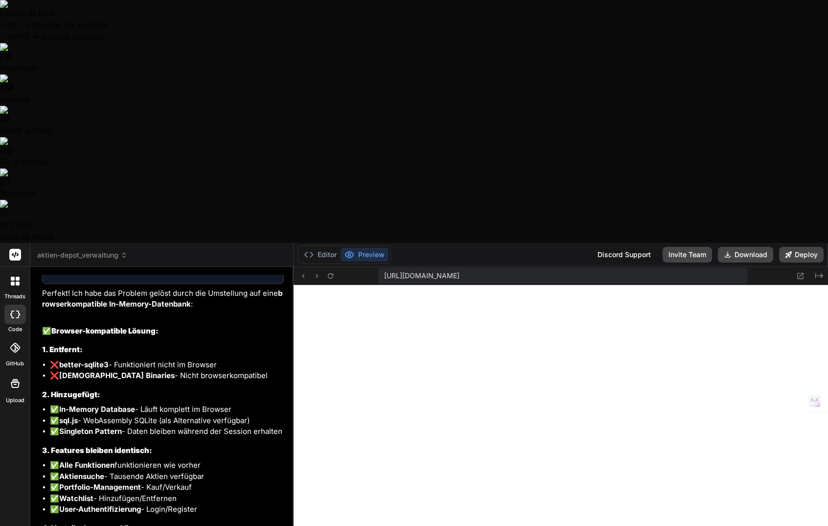
type textarea "x"
type textarea "Jetzt"
type textarea "x"
type textarea "Jetzt"
type textarea "x"
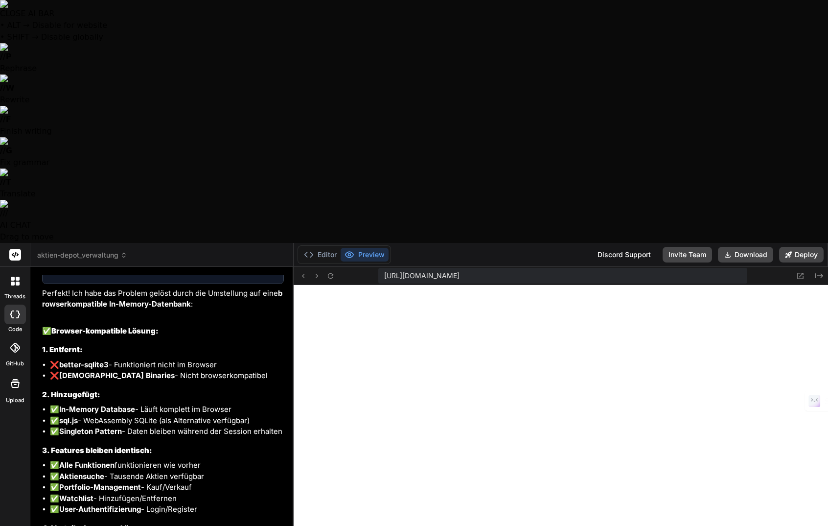
type textarea "Jetzt w"
type textarea "x"
type textarea "Jetzt wi"
type textarea "x"
type textarea "Jetzt wir"
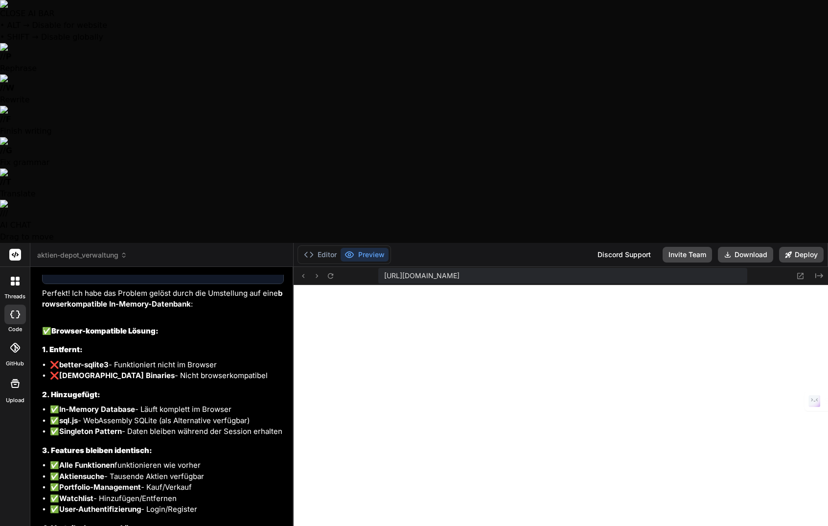
type textarea "x"
type textarea "Jetzt wird"
type textarea "x"
type textarea "Jetzt wird"
type textarea "x"
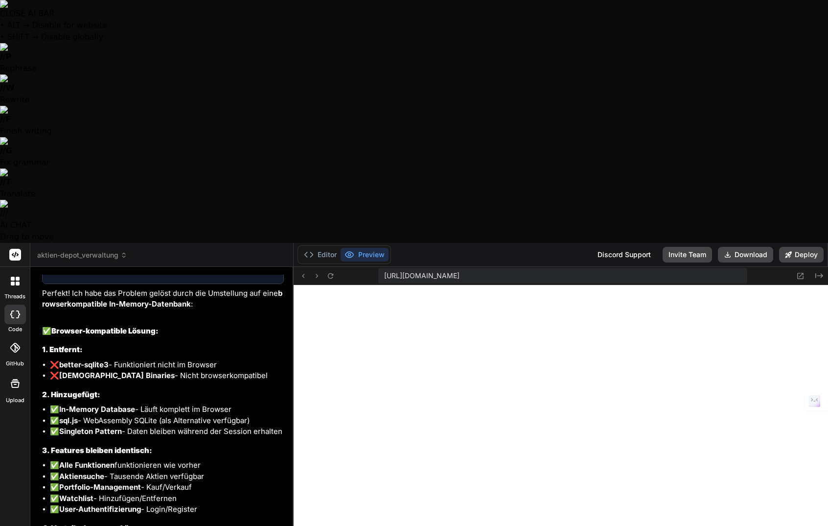
type textarea "Jetzt wird k"
type textarea "x"
type textarea "Jetzt wird ke"
type textarea "x"
type textarea "Jetzt wird kei"
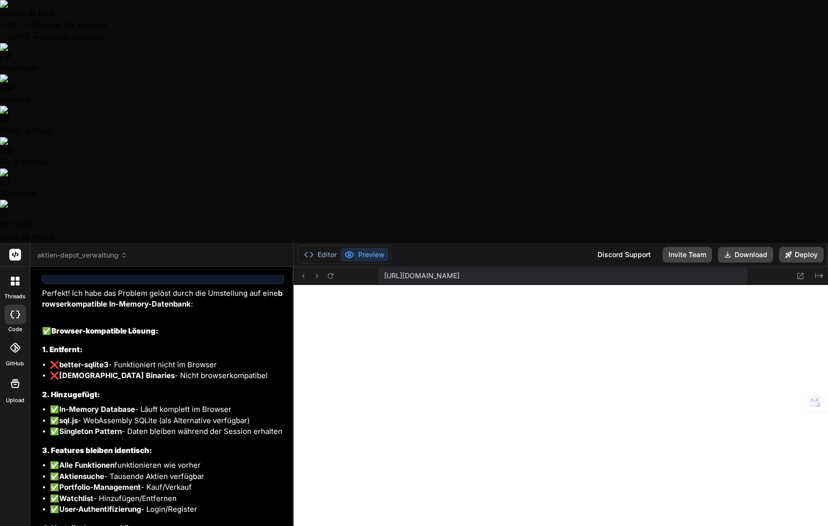
type textarea "x"
type textarea "Jetzt wird kein"
type textarea "x"
type textarea "Jetzt wird kein"
type textarea "x"
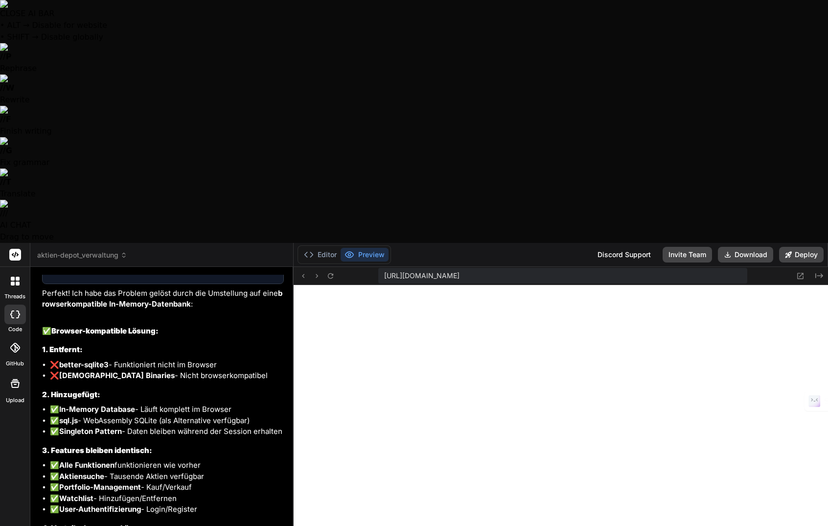
type textarea "Jetzt wird kein P"
type textarea "x"
type textarea "Jetzt wird kein Pr"
type textarea "x"
type textarea "Jetzt wird kein Pre"
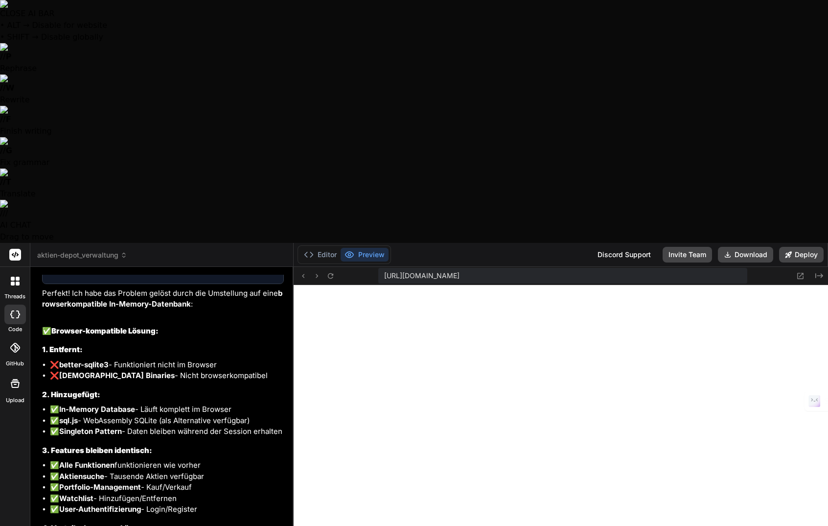
type textarea "x"
type textarea "Jetzt wird kein Prev"
type textarea "x"
type textarea "Jetzt wird kein Previ"
type textarea "x"
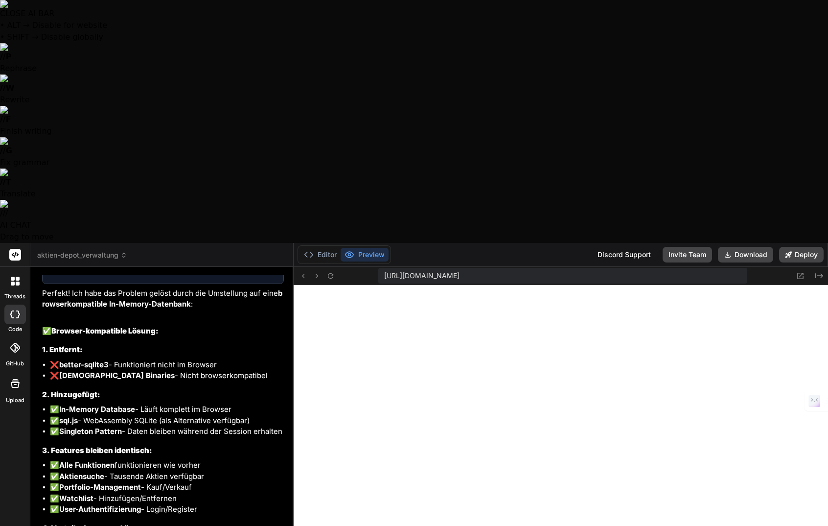
type textarea "Jetzt wird kein Previe"
type textarea "x"
type textarea "Jetzt wird kein Preview"
type textarea "x"
type textarea "Jetzt wird kein Preview"
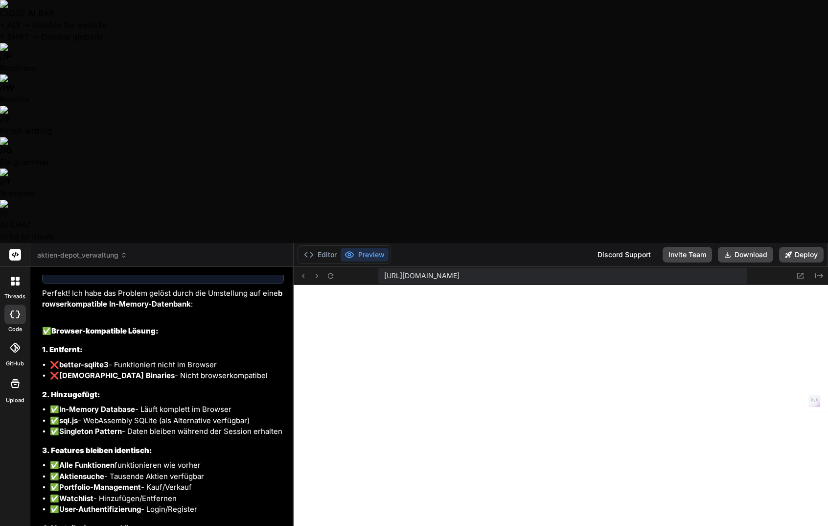
type textarea "x"
type textarea "Jetzt wird kein Preview a"
type textarea "x"
type textarea "Jetzt wird kein Preview an"
type textarea "x"
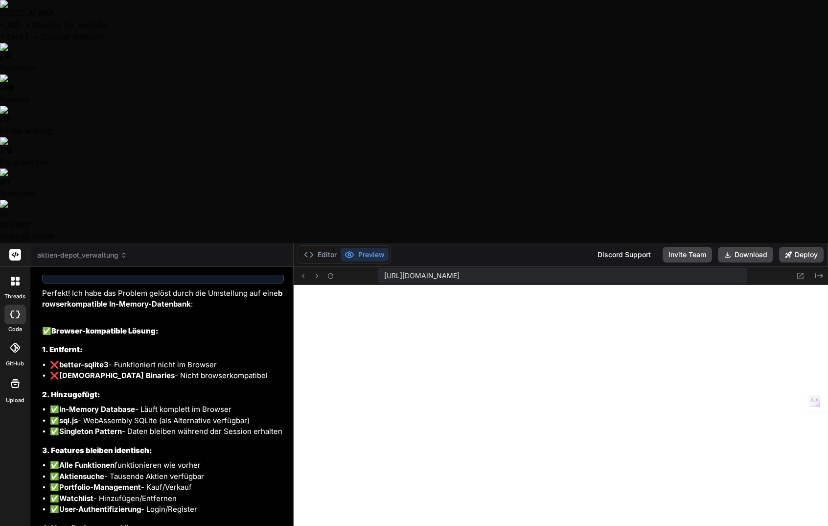
type textarea "Jetzt wird kein Preview ang"
type textarea "x"
type textarea "Jetzt wird kein Preview ange"
type textarea "x"
type textarea "Jetzt wird kein Preview angez"
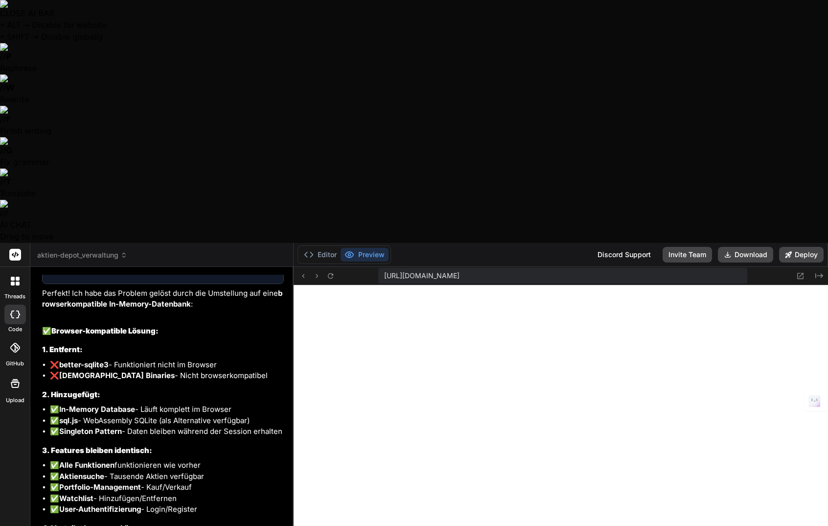
type textarea "x"
type textarea "Jetzt wird kein Preview angeze"
type textarea "x"
type textarea "Jetzt wird kein Preview angezei"
type textarea "x"
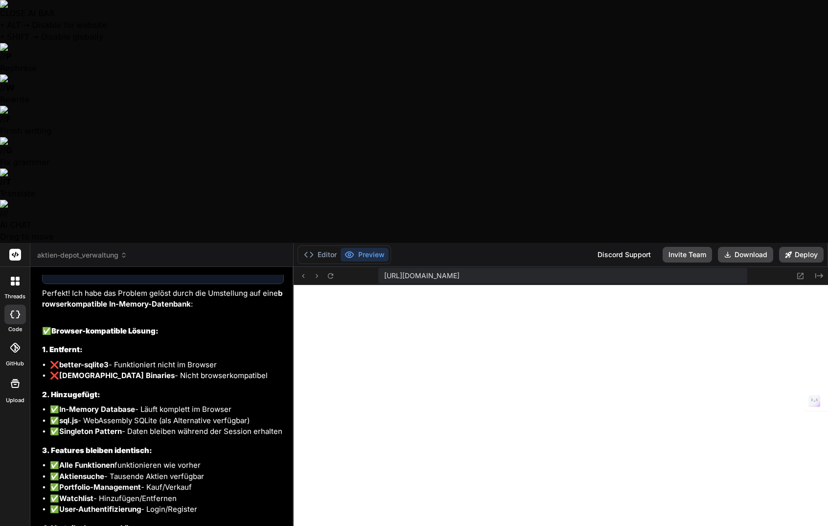
type textarea "Jetzt wird kein Preview angezeig"
type textarea "x"
type textarea "Jetzt wird kein Preview angezeigt"
type textarea "x"
type textarea "Jetzt wird kein Preview angezeigt,"
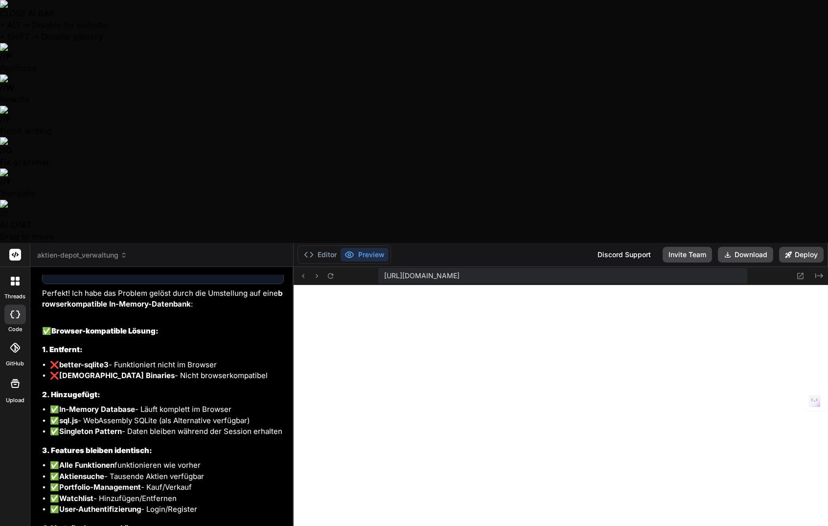
type textarea "x"
type textarea "Jetzt wird kein Preview angezeigt,"
type textarea "x"
type textarea "Jetzt wird kein Preview angezeigt, s"
type textarea "x"
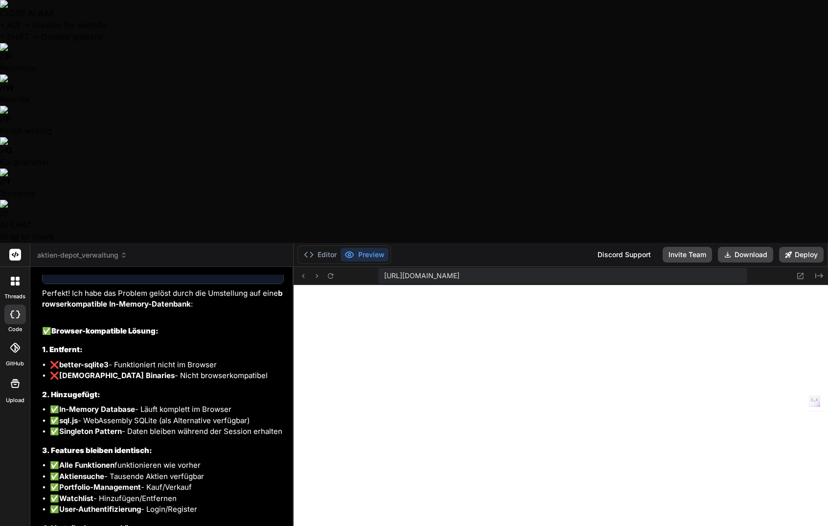
type textarea "Jetzt wird kein Preview angezeigt, so"
type textarea "x"
type textarea "Jetzt wird kein Preview angezeigt, son"
type textarea "x"
type textarea "Jetzt wird kein Preview angezeigt, sond"
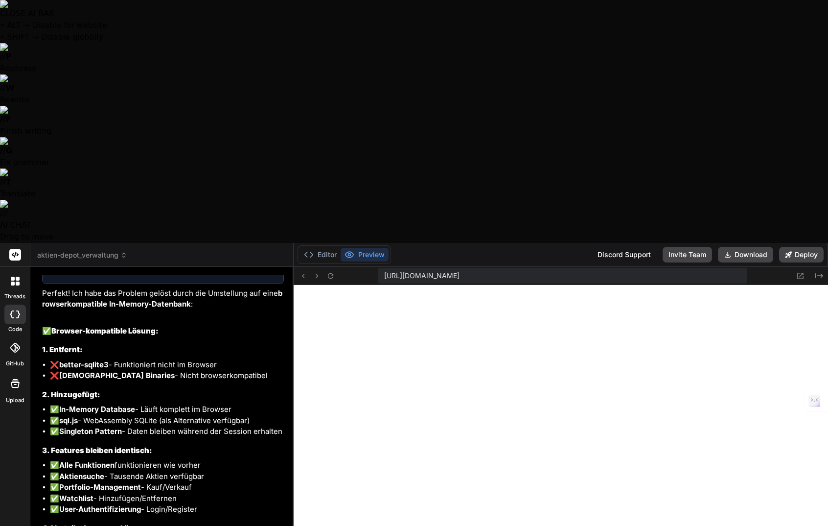
type textarea "x"
type textarea "Jetzt wird kein Preview angezeigt, sonde"
type textarea "x"
type textarea "Jetzt wird kein Preview angezeigt, sonder"
type textarea "x"
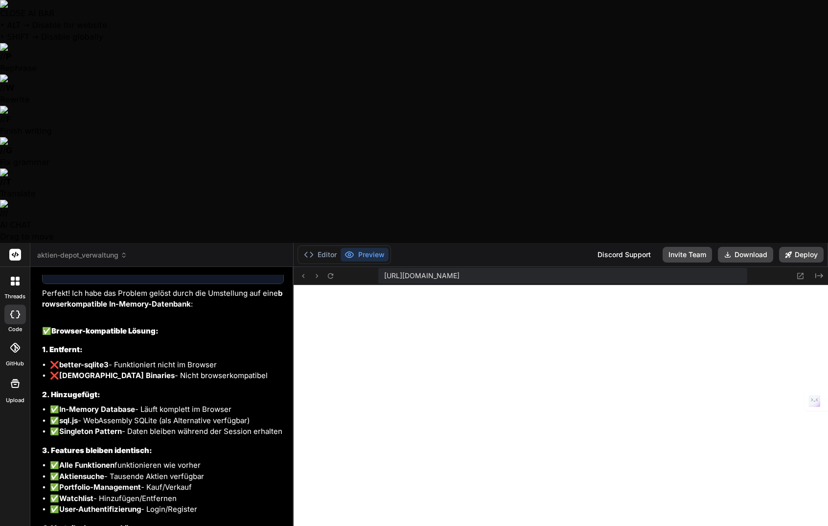
type textarea "Jetzt wird kein Preview angezeigt, sondern"
type textarea "x"
type textarea "Jetzt wird kein Preview angezeigt, sondern"
type textarea "x"
type textarea "Jetzt wird kein Preview angezeigt, sondern n"
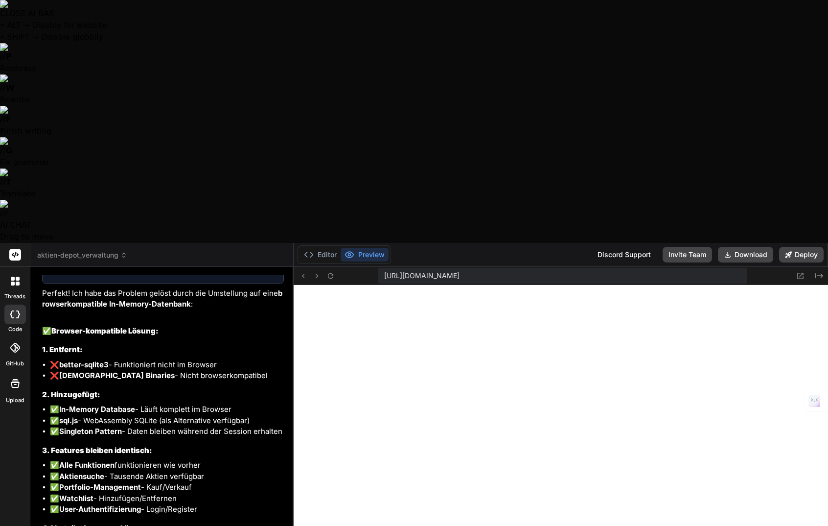
type textarea "x"
type textarea "Jetzt wird kein Preview angezeigt, sondern nu"
type textarea "x"
type textarea "Jetzt wird kein Preview angezeigt, sondern nur"
type textarea "x"
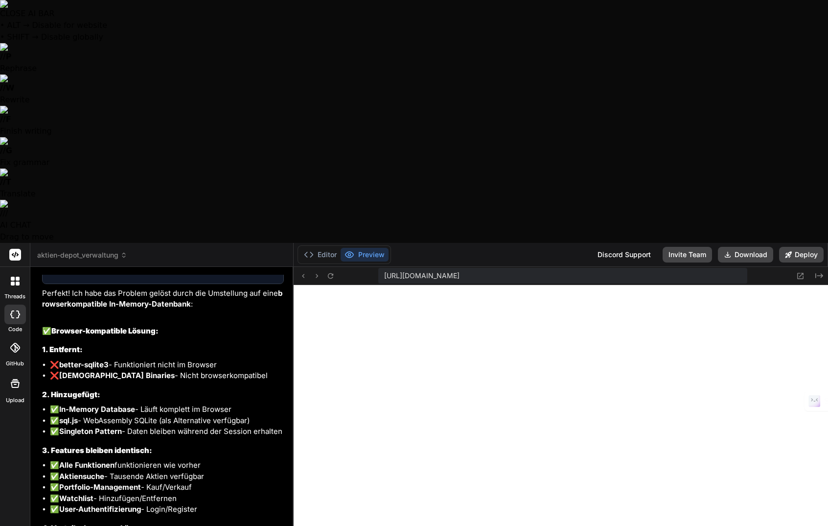
type textarea "Jetzt wird kein Preview angezeigt, sondern nur"
type textarea "x"
type textarea "Jetzt wird kein Preview angezeigt, sondern nur e"
type textarea "x"
type textarea "Jetzt wird kein Preview angezeigt, sondern nur ei"
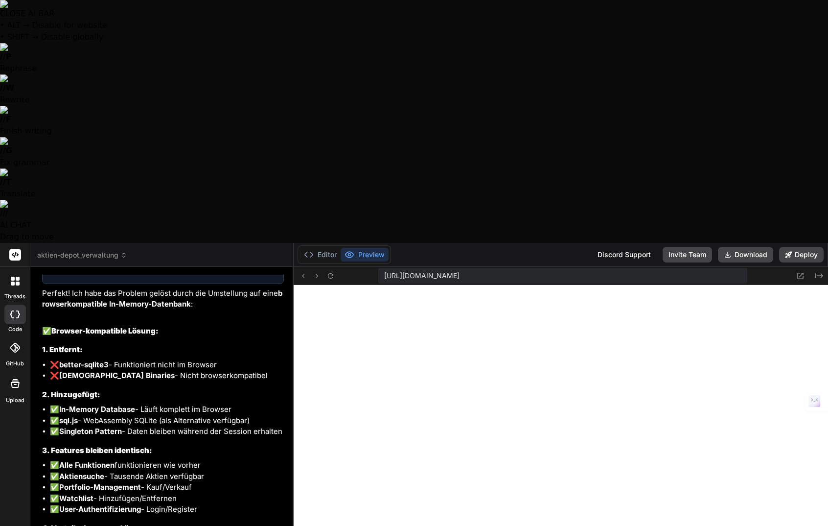
type textarea "x"
type textarea "Jetzt wird kein Preview angezeigt, sondern nur ein"
type textarea "x"
type textarea "Jetzt wird kein Preview angezeigt, sondern nur ein"
type textarea "x"
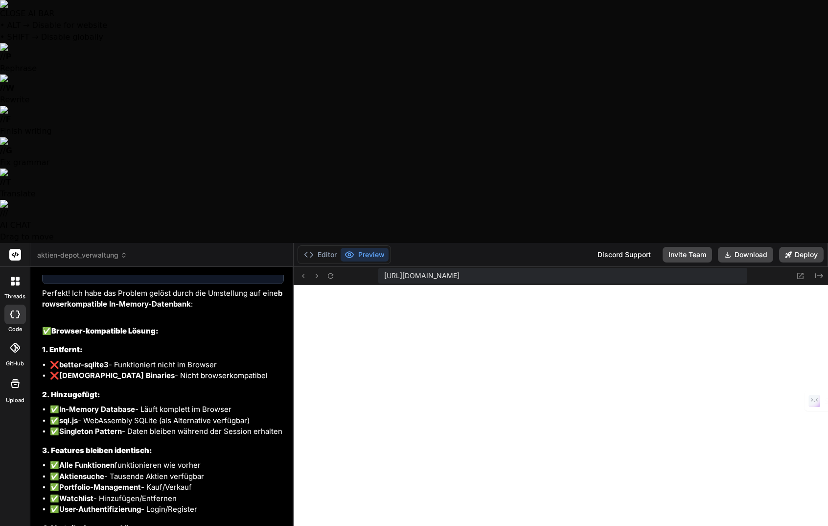
type textarea "Jetzt wird kein Preview angezeigt, sondern nur ein I"
type textarea "x"
type textarea "Jetzt wird kein Preview angezeigt, sondern nur ein In"
type textarea "x"
type textarea "Jetzt wird kein Preview angezeigt, sondern nur ein Int"
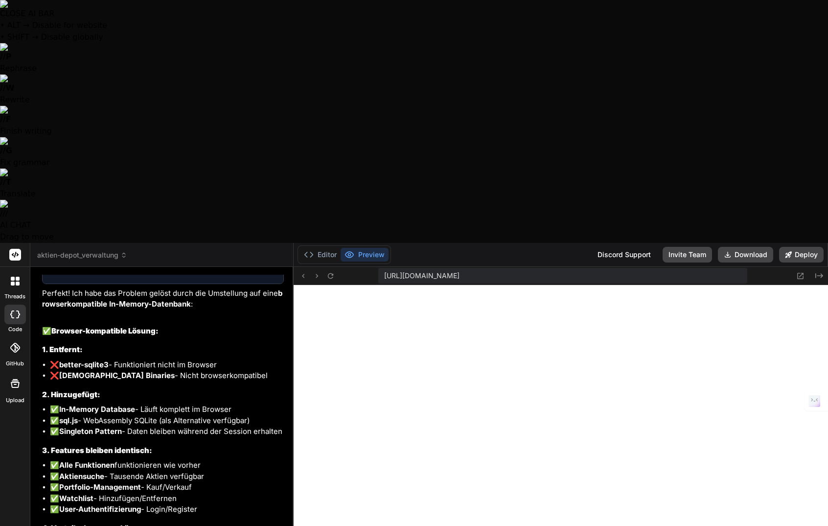
type textarea "x"
type textarea "Jetzt wird kein Preview angezeigt, sondern nur ein In"
type textarea "x"
type textarea "Jetzt wird kein Preview angezeigt, sondern nur ein I"
type textarea "x"
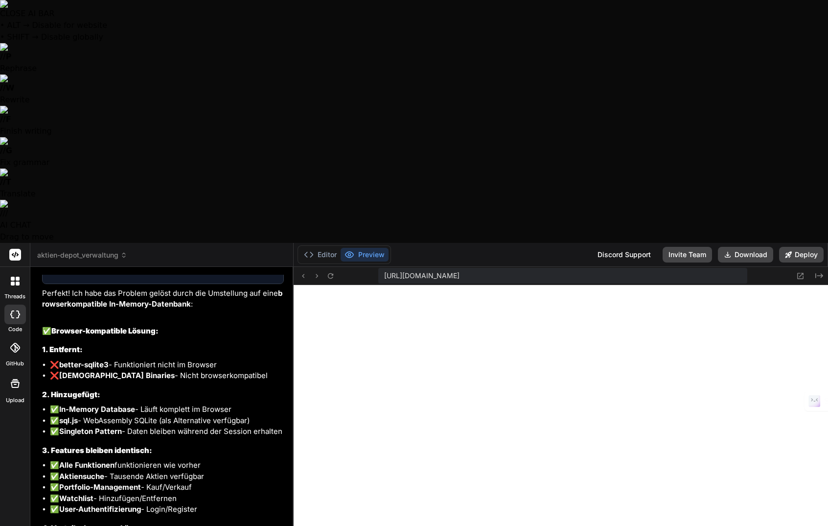
type textarea "Jetzt wird kein Preview angezeigt, sondern nur ein"
type textarea "x"
type textarea "Jetzt wird kein Preview angezeigt, sondern nur ein ""
type textarea "x"
type textarea "Jetzt wird kein Preview angezeigt, sondern nur ein "I"
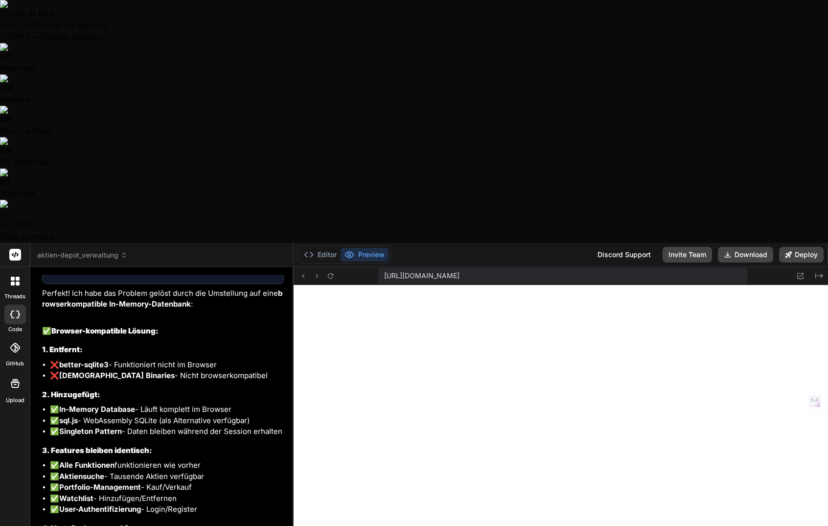
type textarea "x"
type textarea "Jetzt wird kein Preview angezeigt, sondern nur ein "In"
type textarea "x"
type textarea "Jetzt wird kein Preview angezeigt, sondern nur ein "Int"
type textarea "x"
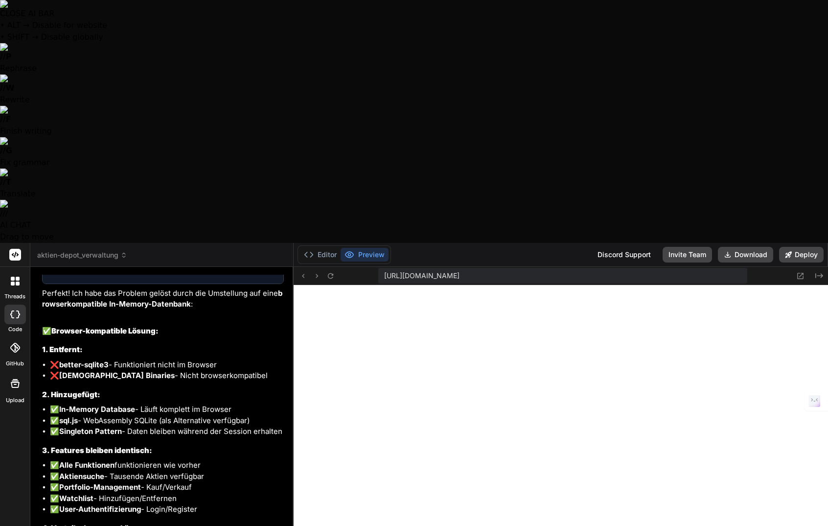
type textarea "Jetzt wird kein Preview angezeigt, sondern nur ein "Inte"
type textarea "x"
type textarea "Jetzt wird kein Preview angezeigt, sondern nur ein "Inter"
type textarea "x"
type textarea "Jetzt wird kein Preview angezeigt, sondern nur ein "Intern"
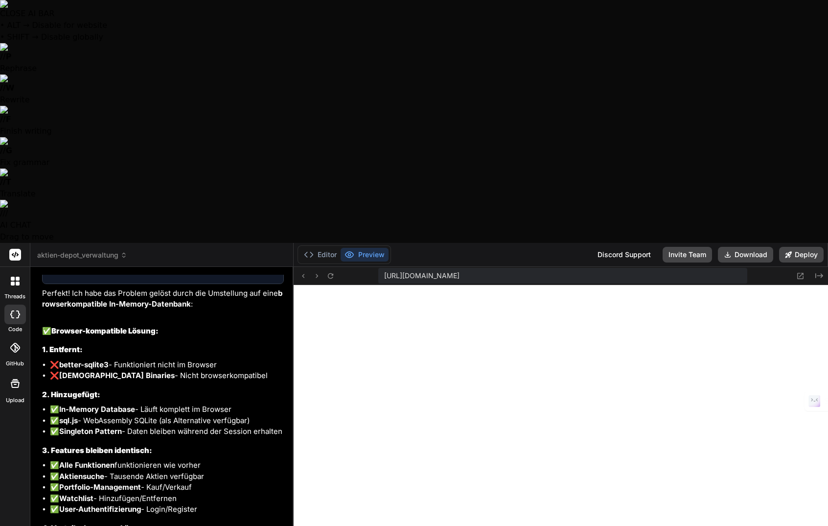
type textarea "x"
type textarea "Jetzt wird kein Preview angezeigt, sondern nur ein "Interna"
type textarea "x"
type textarea "Jetzt wird kein Preview angezeigt, sondern nur ein "Internal"
type textarea "x"
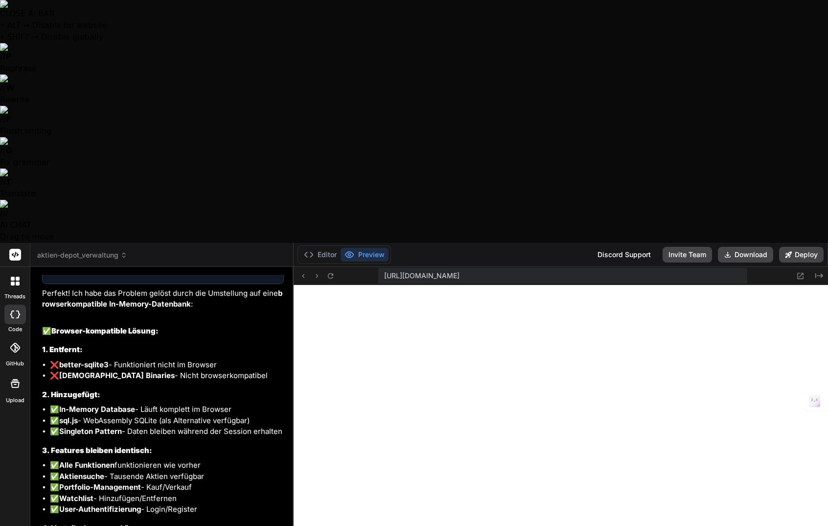
type textarea "Jetzt wird kein Preview angezeigt, sondern nur ein "Internal"
type textarea "x"
type textarea "Jetzt wird kein Preview angezeigt, sondern nur ein "Internal S"
type textarea "x"
type textarea "Jetzt wird kein Preview angezeigt, sondern nur ein "Internal Se"
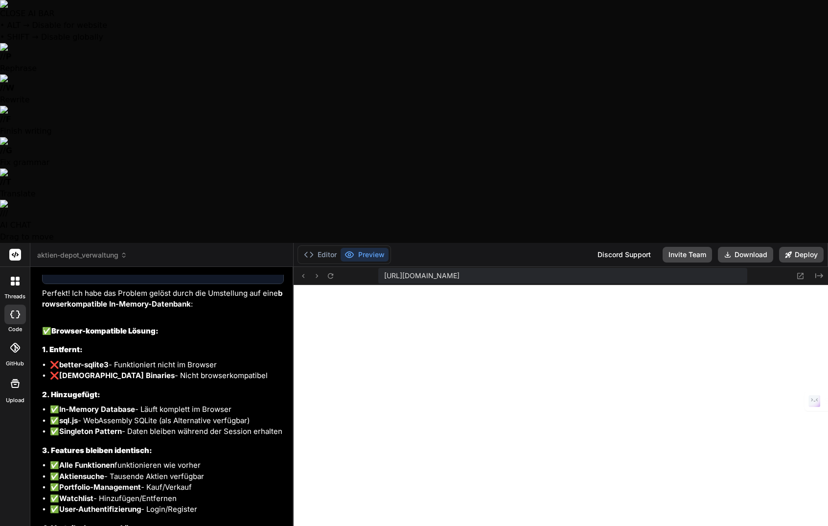
type textarea "x"
type textarea "Jetzt wird kein Preview angezeigt, sondern nur ein "Internal Ser"
type textarea "x"
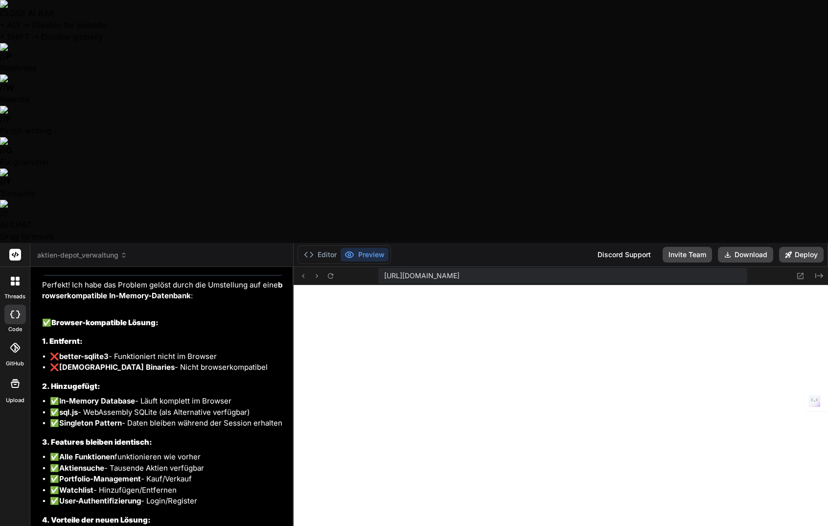
type textarea "Jetzt wird kein Preview angezeigt, sondern nur ein "Internal Serv"
type textarea "x"
type textarea "Jetzt wird kein Preview angezeigt, sondern nur ein "Internal Serve"
type textarea "x"
type textarea "Jetzt wird kein Preview angezeigt, sondern nur ein "Internal Server"
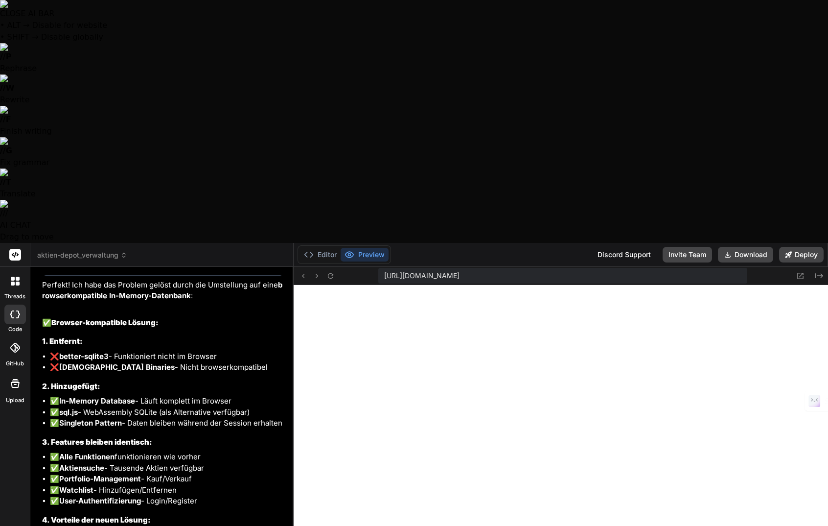
type textarea "x"
type textarea "Jetzt wird kein Preview angezeigt, sondern nur ein "Internal Server"
type textarea "x"
type textarea "Jetzt wird kein Preview angezeigt, sondern nur ein "Internal Server E"
type textarea "x"
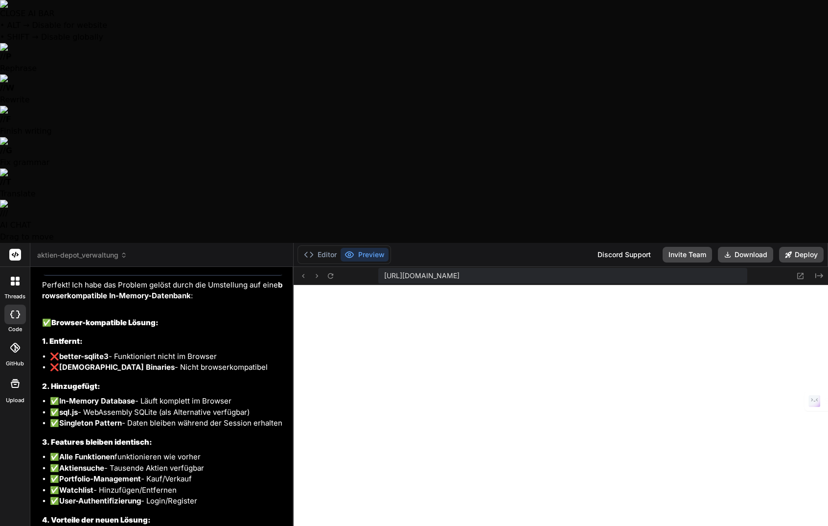
type textarea "Jetzt wird kein Preview angezeigt, sondern nur ein "Internal Server Er"
type textarea "x"
type textarea "Jetzt wird kein Preview angezeigt, sondern nur ein "Internal Server Err"
type textarea "x"
type textarea "Jetzt wird kein Preview angezeigt, sondern nur ein "Internal Server Erro"
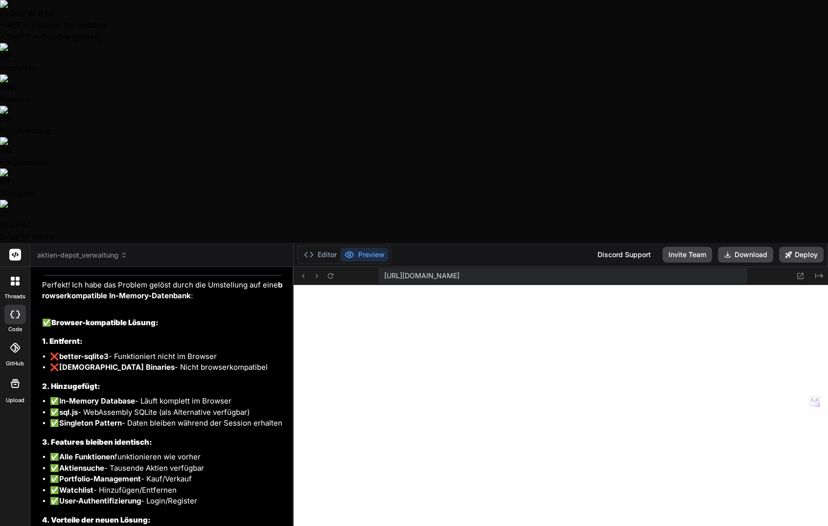
type textarea "x"
type textarea "Jetzt wird kein Preview angezeigt, sondern nur ein "Internal Server Error"
type textarea "x"
type textarea "Jetzt wird kein Preview angezeigt, sondern nur ein "Internal Server Error""
type textarea "x"
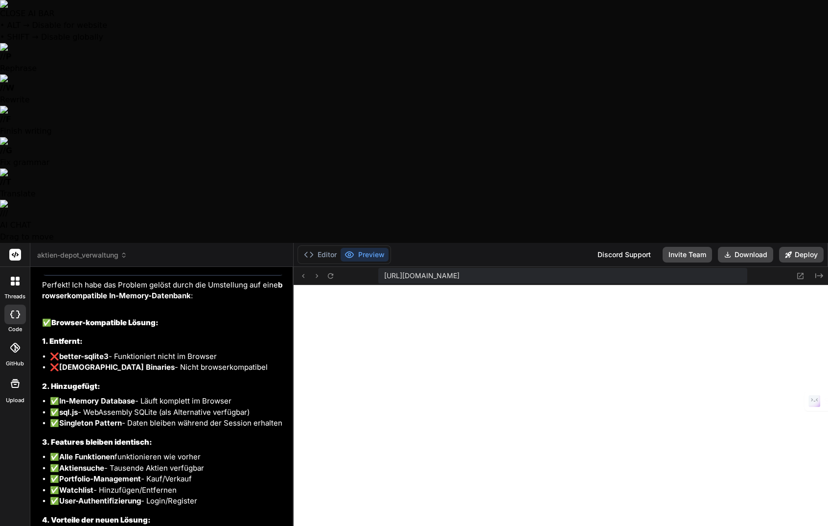
type textarea "Jetzt wird kein Preview angezeigt, sondern nur ein "Internal Server Error"."
type textarea "x"
type textarea "Jetzt wird kein Preview angezeigt, sondern nur ein "Internal Server Error"."
type textarea "x"
type textarea "Jetzt wird kein Preview angezeigt, sondern nur ein "Internal Server Error". W"
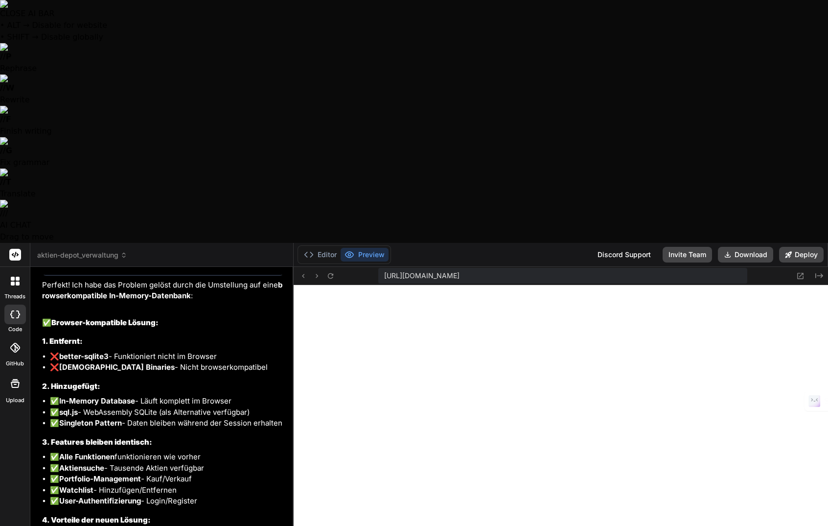
type textarea "x"
type textarea "Jetzt wird kein Preview angezeigt, sondern nur ein "Internal Server Error". Wa"
type textarea "x"
type textarea "Jetzt wird kein Preview angezeigt, sondern nur ein "Internal Server Error". Was"
type textarea "x"
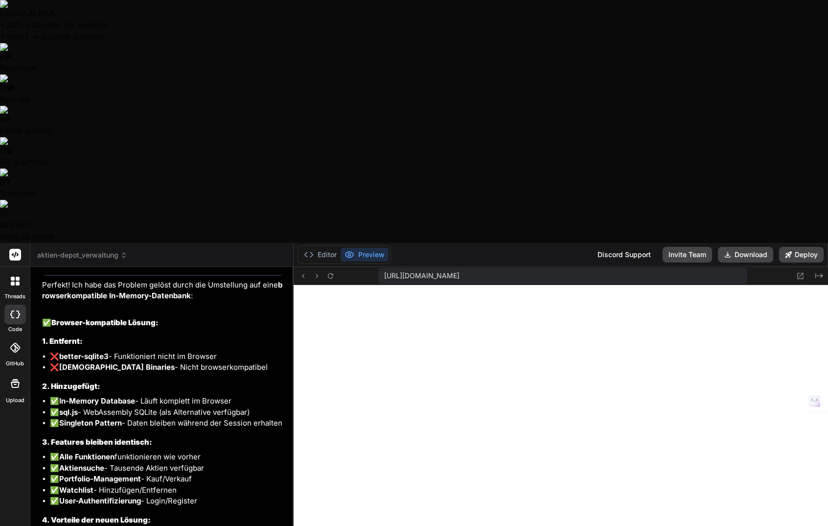
type textarea "Jetzt wird kein Preview angezeigt, sondern nur ein "Internal Server Error". Was"
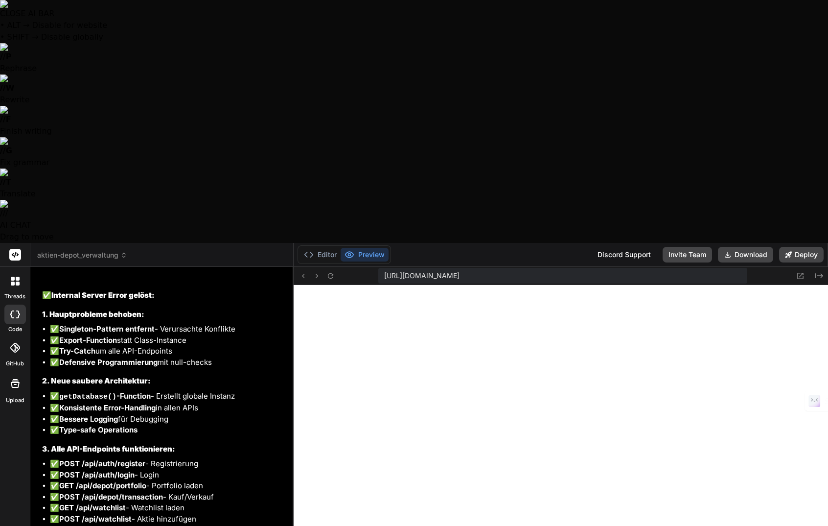
scroll to position [3874, 0]
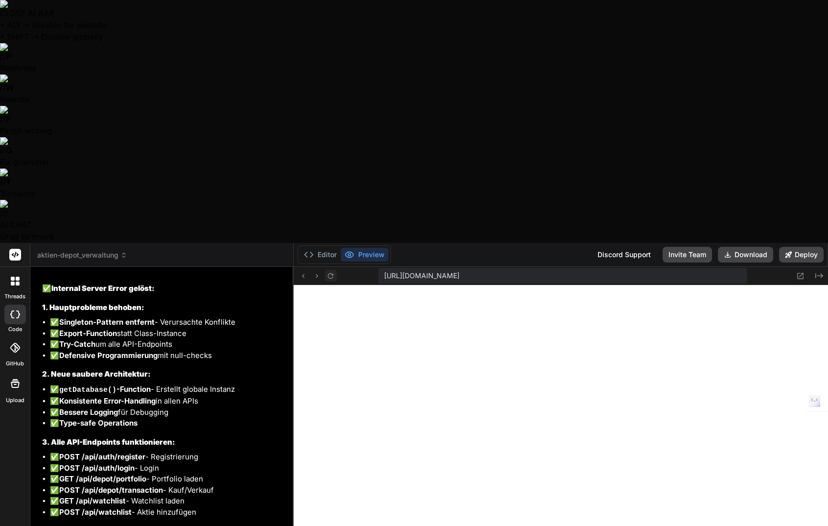
click at [330, 272] on icon at bounding box center [330, 276] width 8 height 8
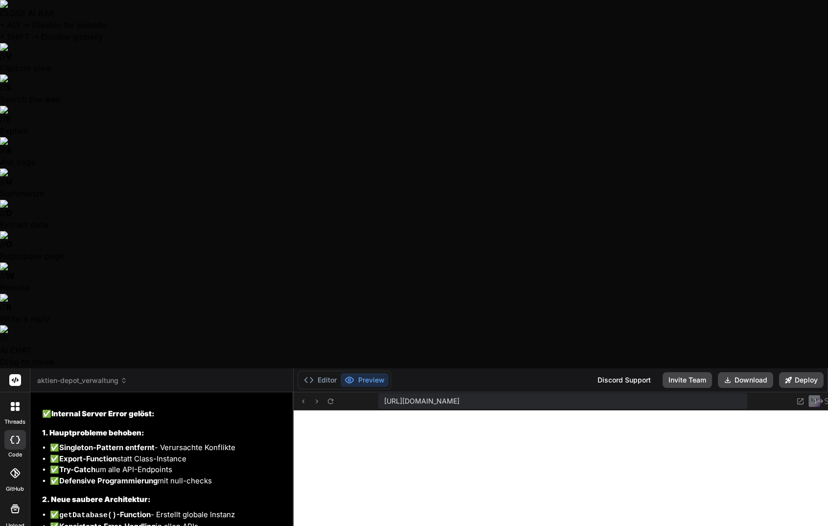
scroll to position [6030, 0]
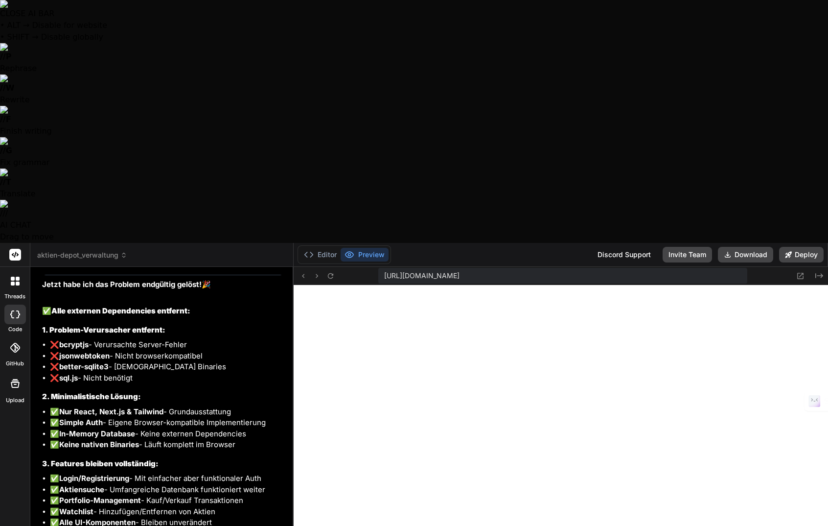
scroll to position [4621, 0]
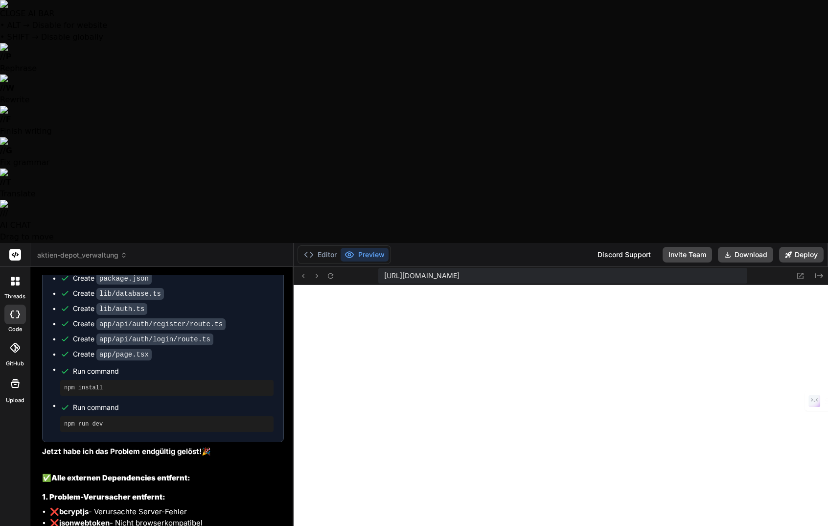
scroll to position [4572, 0]
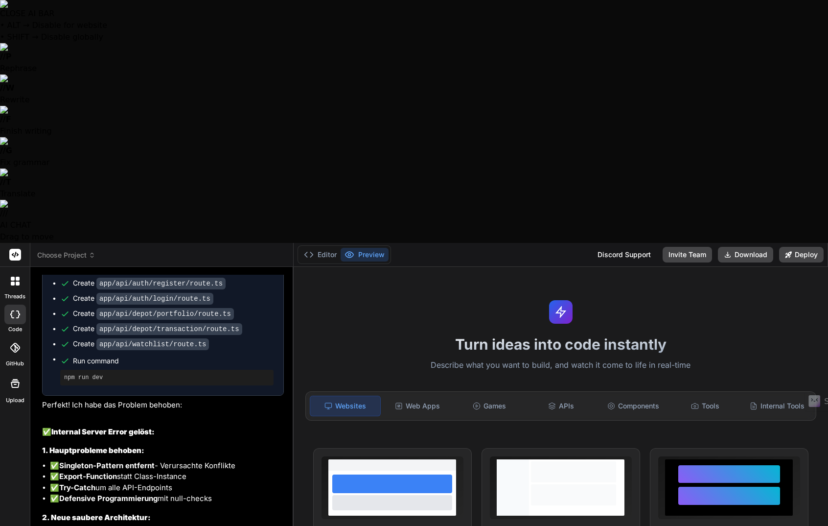
scroll to position [2439, 0]
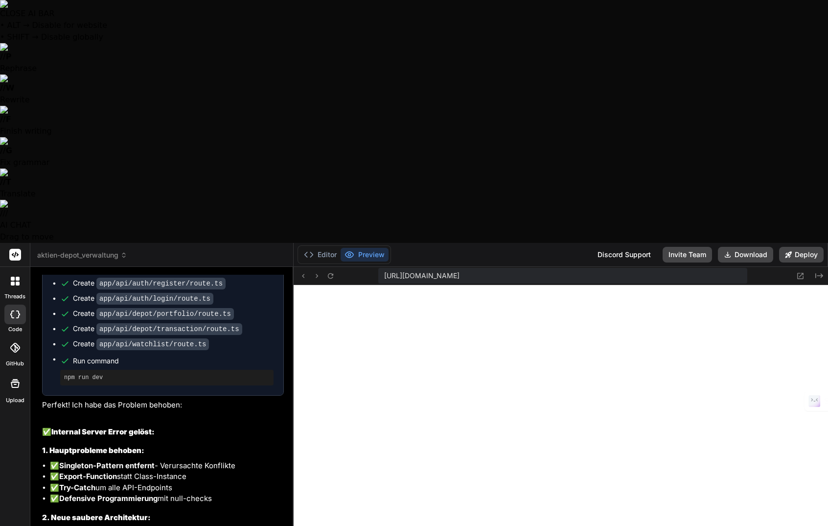
type textarea "x"
